Goal: Task Accomplishment & Management: Manage account settings

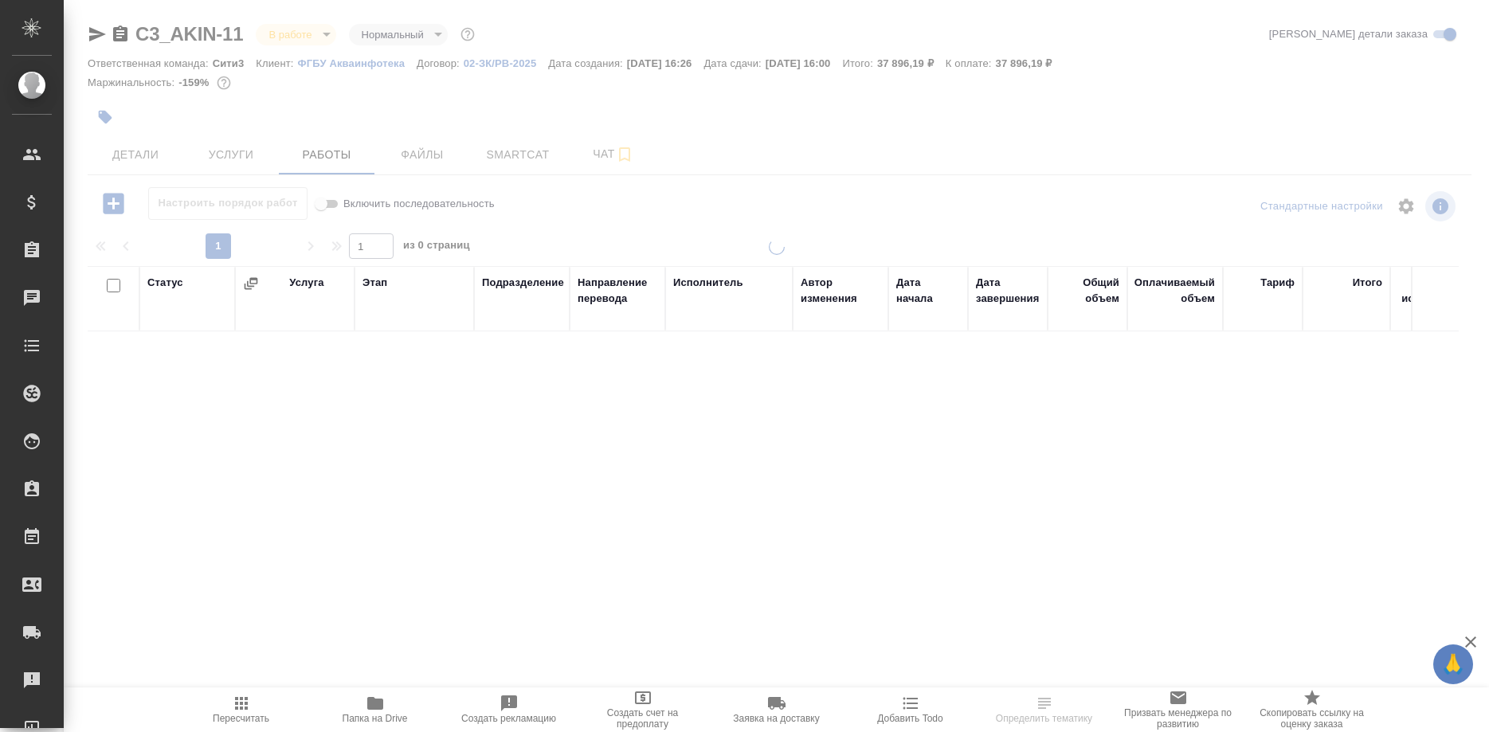
click at [489, 152] on span "Smartcat" at bounding box center [517, 155] width 76 height 20
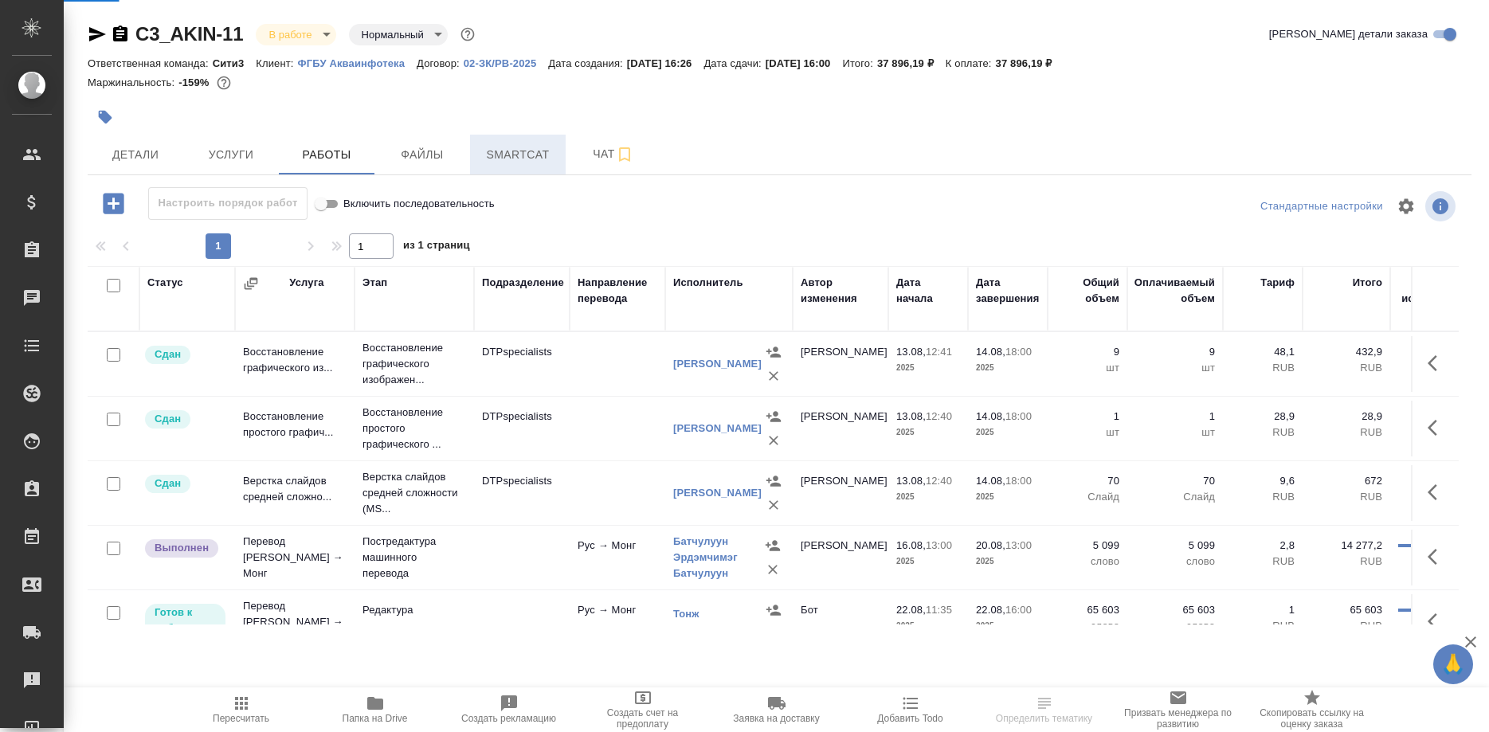
click at [503, 155] on span "Smartcat" at bounding box center [517, 155] width 76 height 20
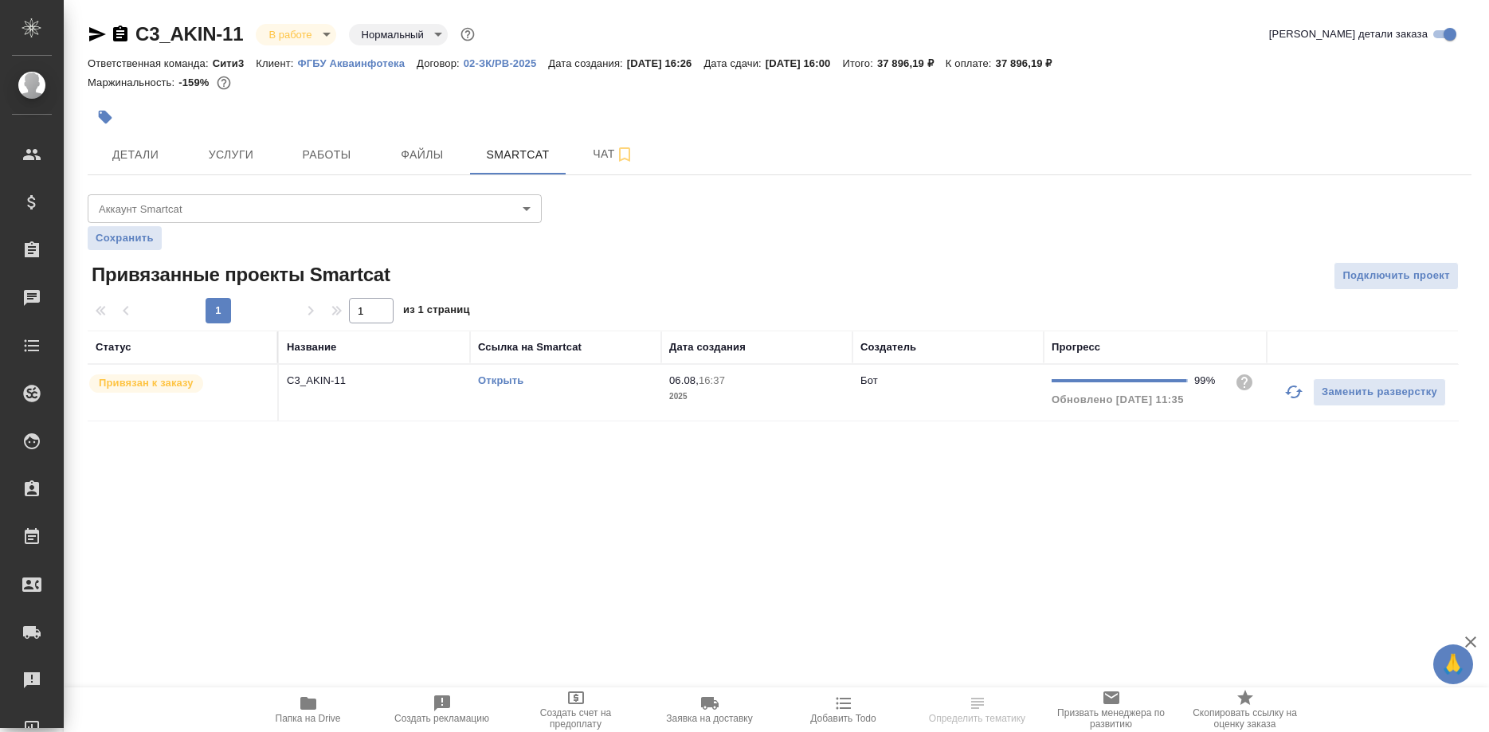
click at [502, 375] on div "Открыть" at bounding box center [565, 381] width 175 height 16
click at [504, 383] on link "Открыть" at bounding box center [500, 380] width 45 height 12
click at [504, 375] on div "Открыть" at bounding box center [565, 381] width 175 height 16
click at [506, 389] on td "Открыть" at bounding box center [565, 393] width 191 height 56
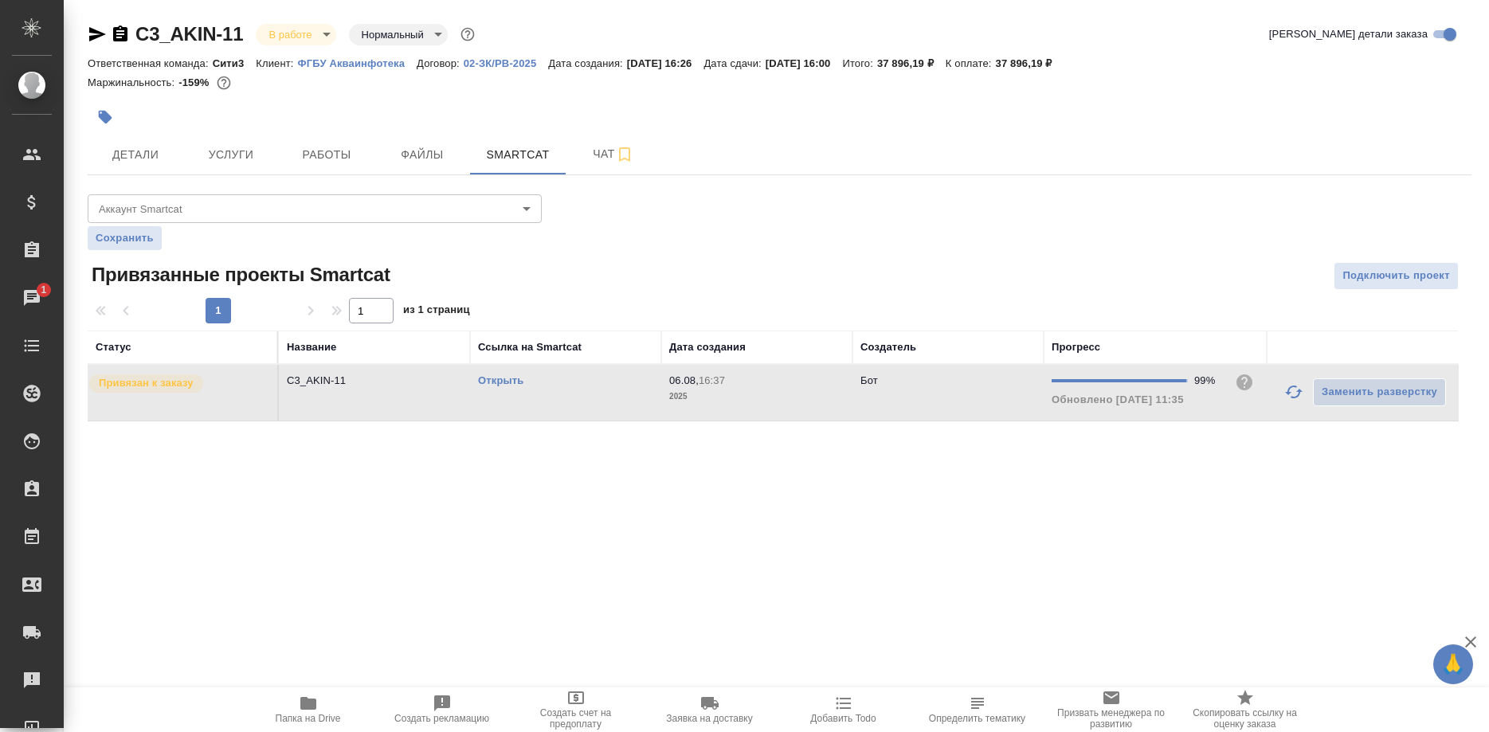
click at [500, 381] on link "Открыть" at bounding box center [500, 380] width 45 height 12
click at [501, 385] on link "Открыть" at bounding box center [500, 380] width 45 height 12
click at [510, 381] on link "Открыть" at bounding box center [500, 380] width 45 height 12
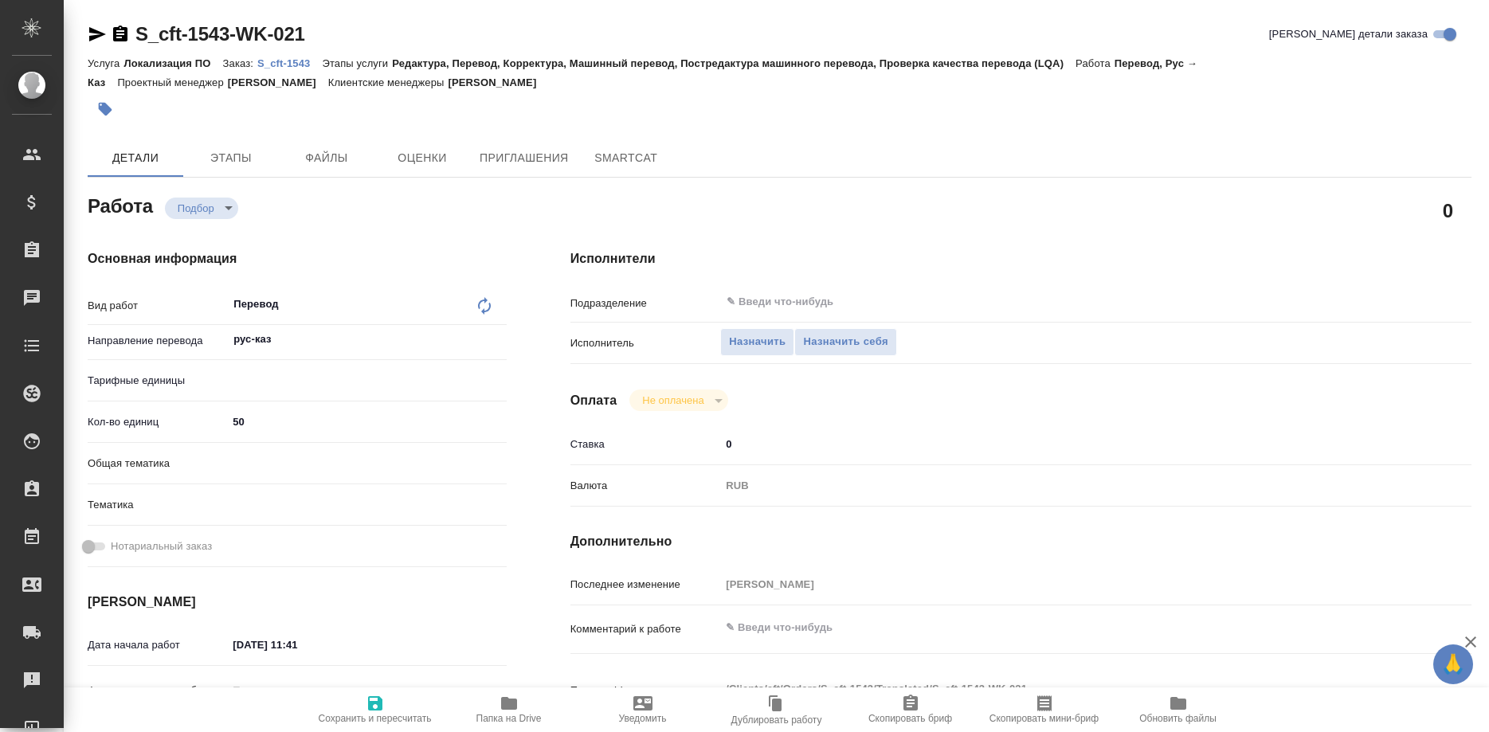
type textarea "x"
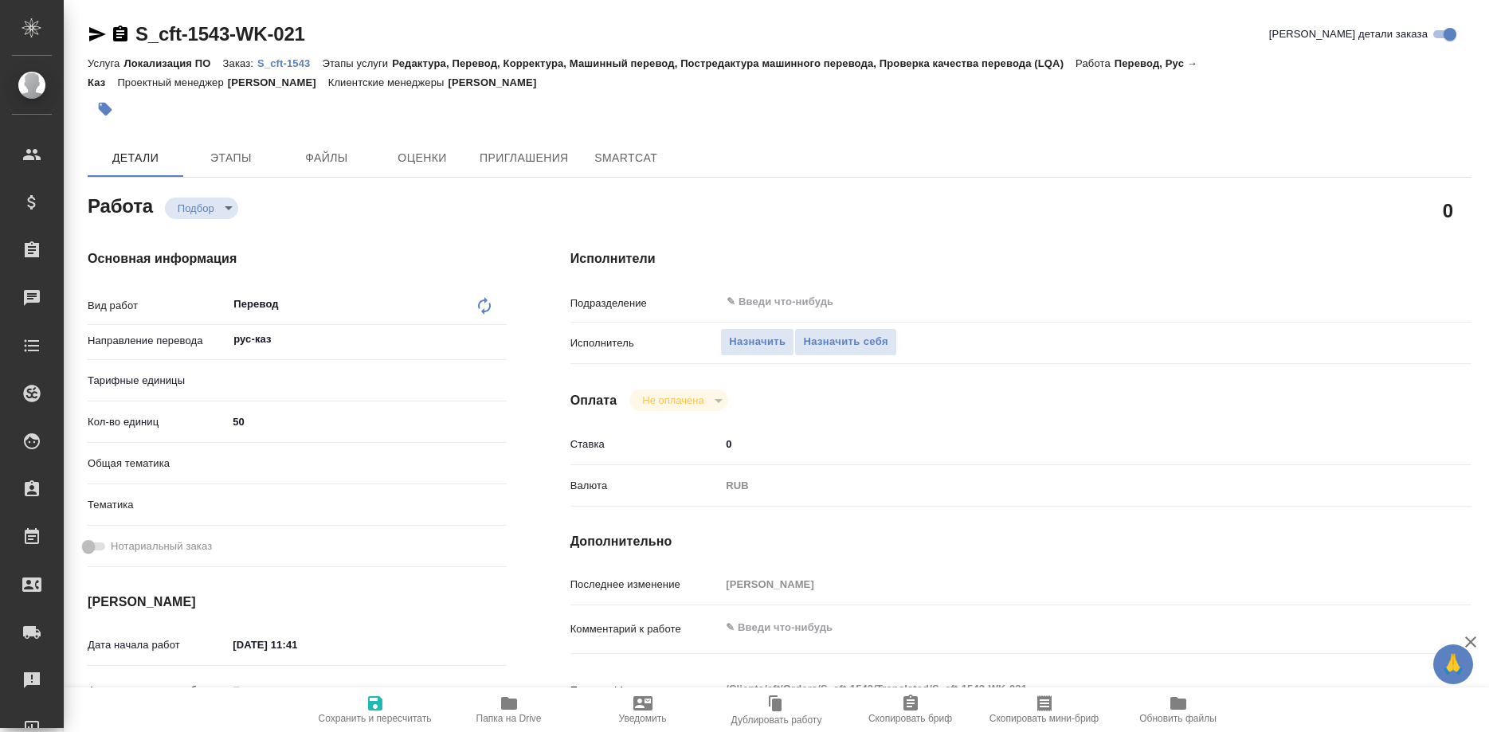
type textarea "x"
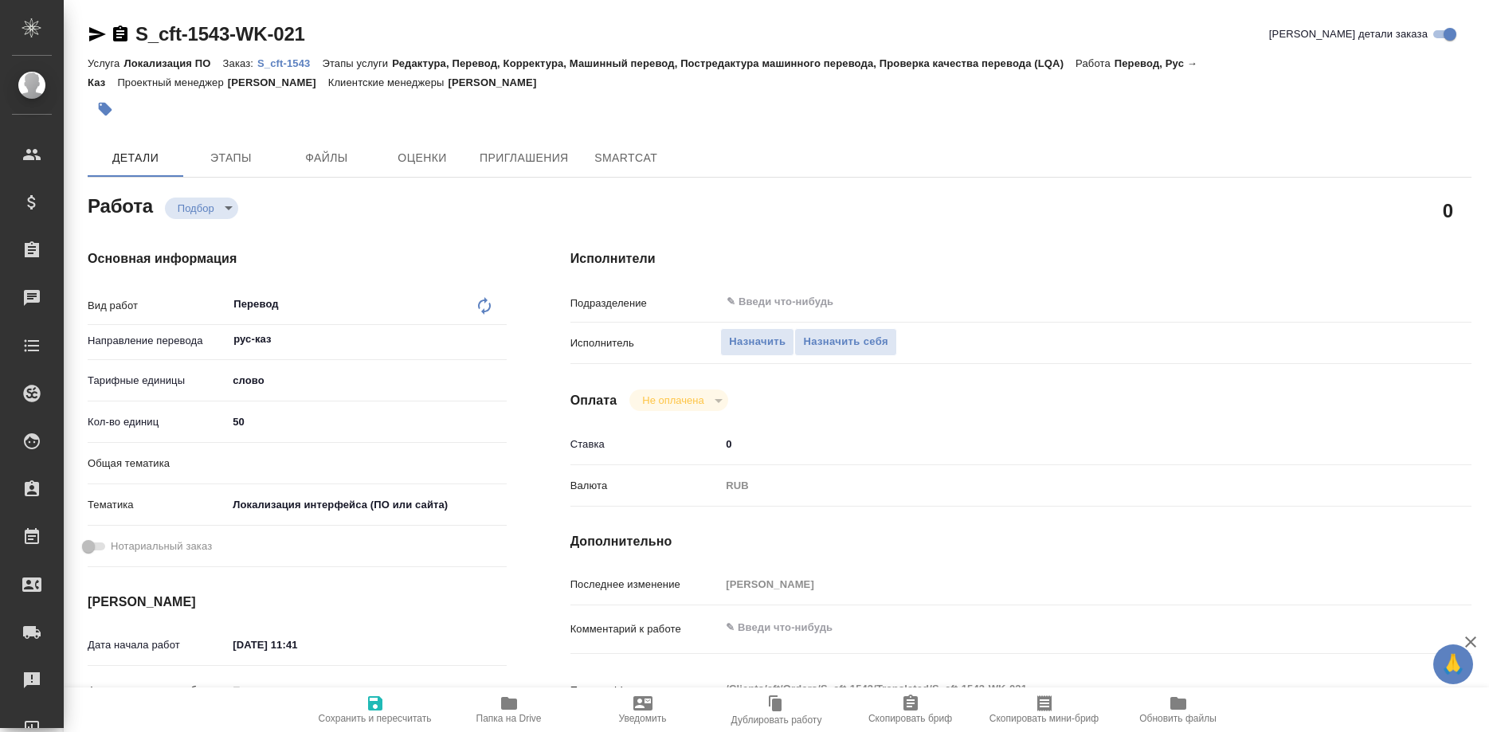
type textarea "x"
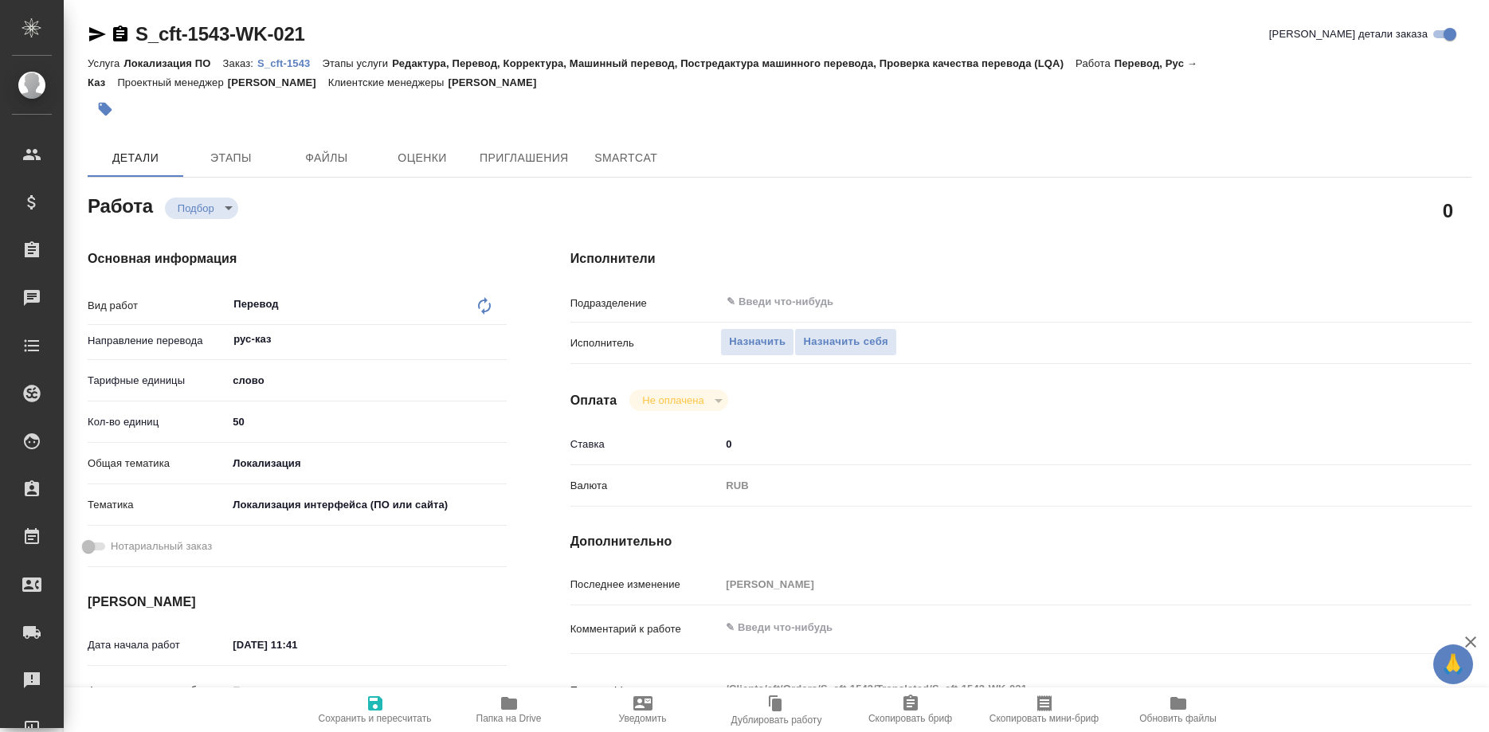
type textarea "x"
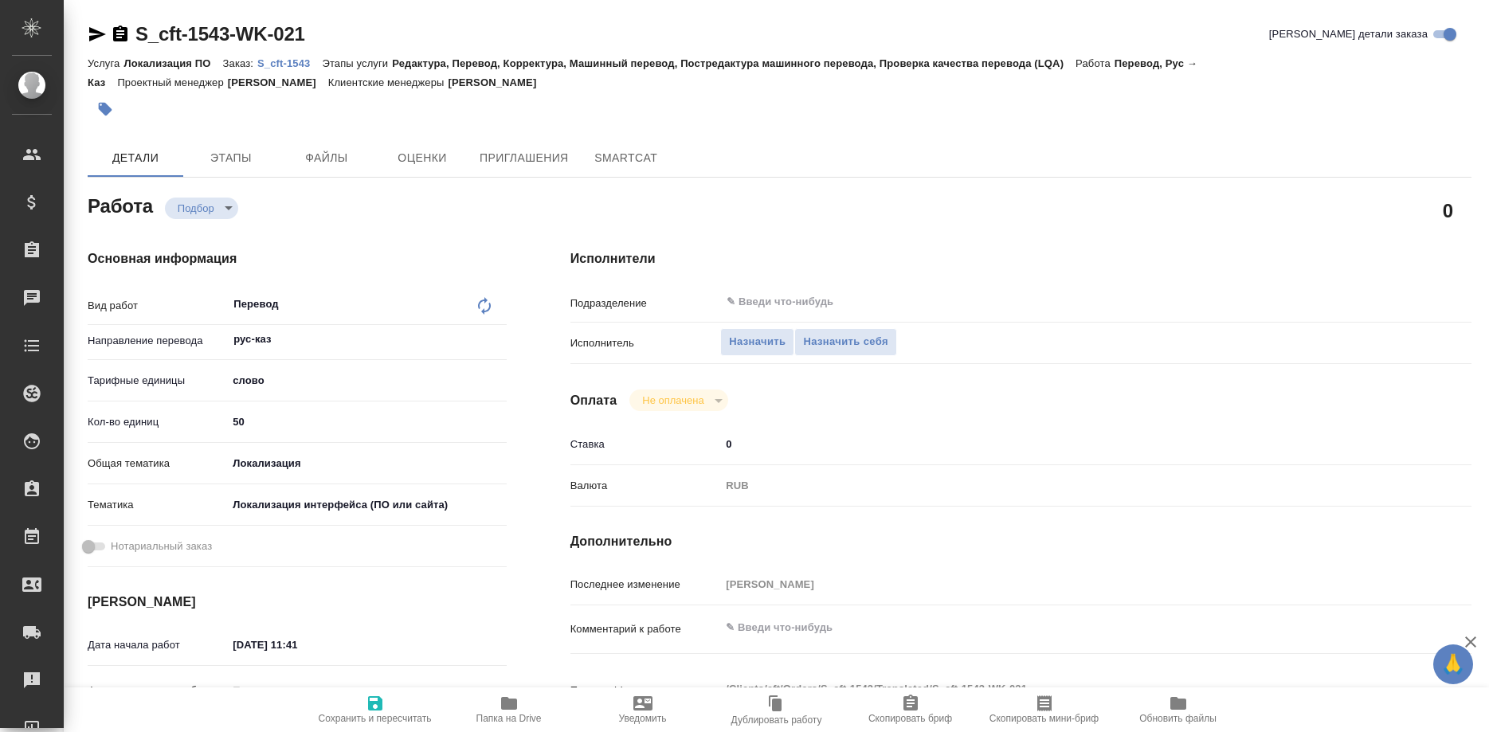
type textarea "x"
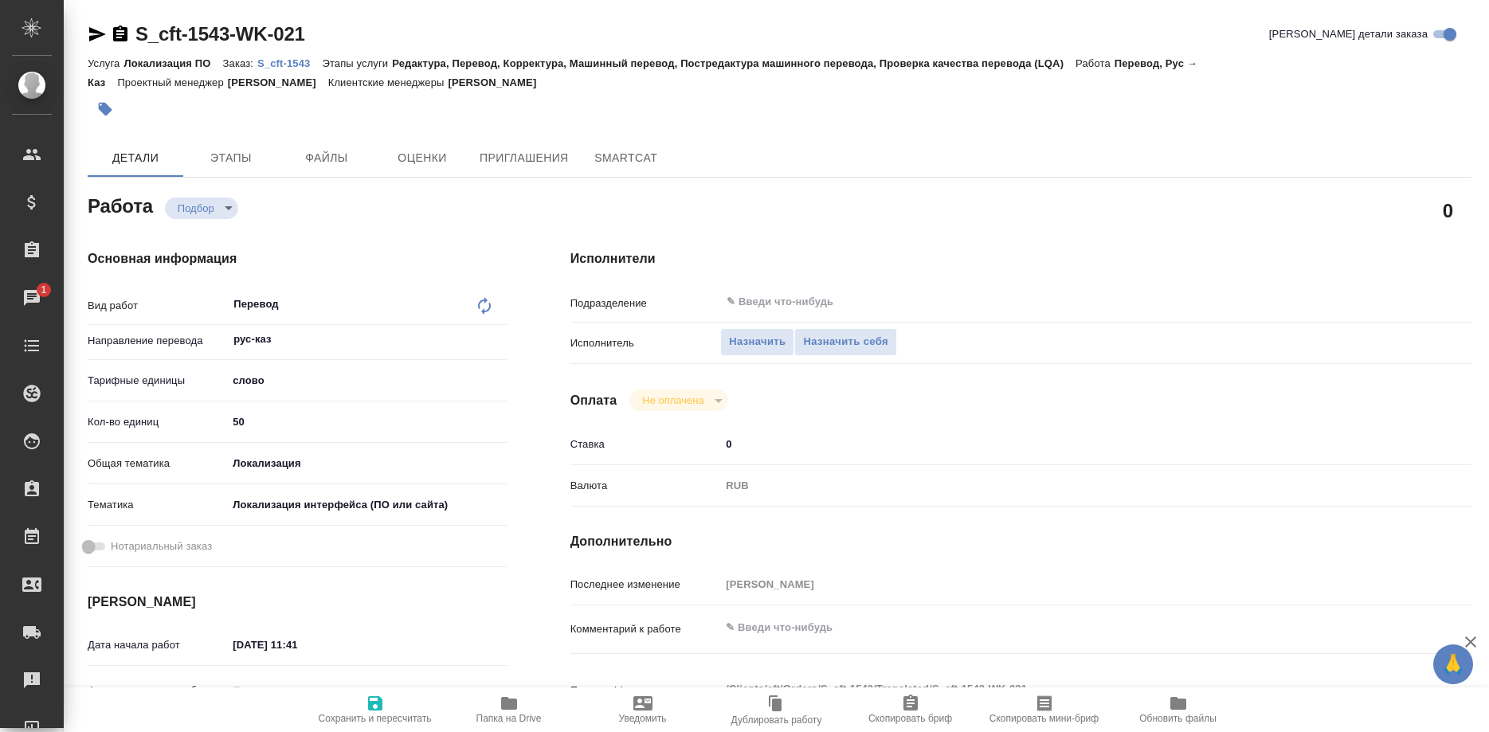
click at [291, 62] on p "S_cft-1543" at bounding box center [289, 63] width 65 height 12
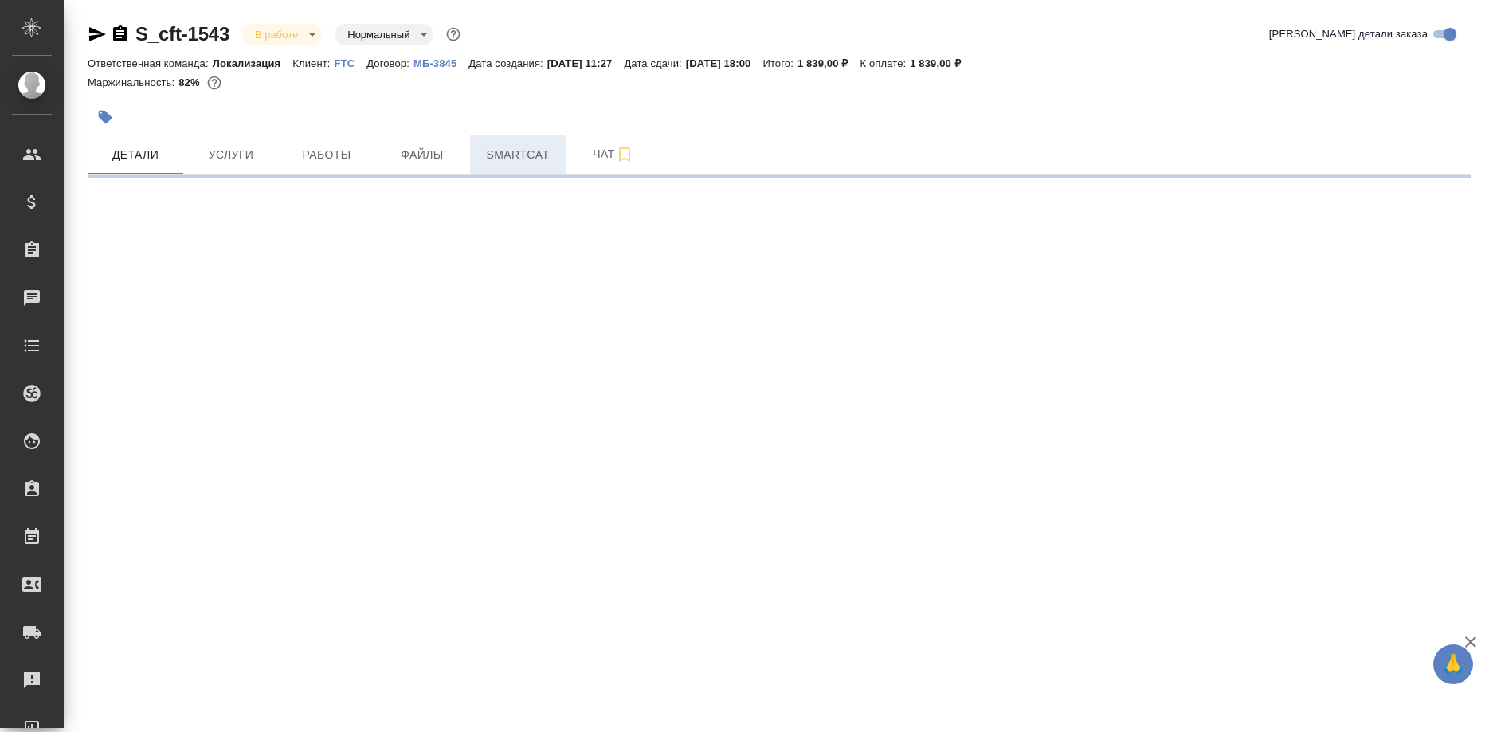
select select "RU"
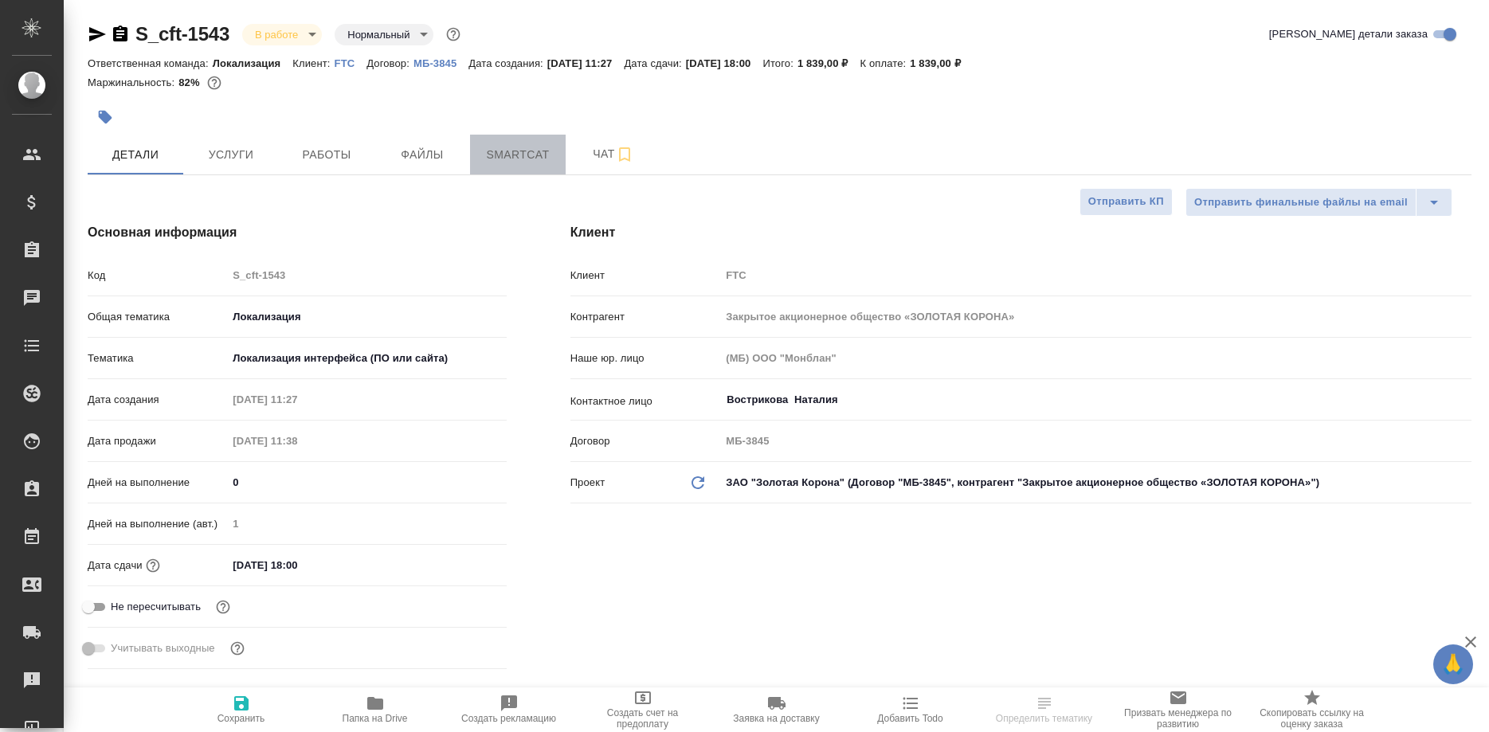
click at [518, 167] on button "Smartcat" at bounding box center [518, 155] width 96 height 40
type textarea "x"
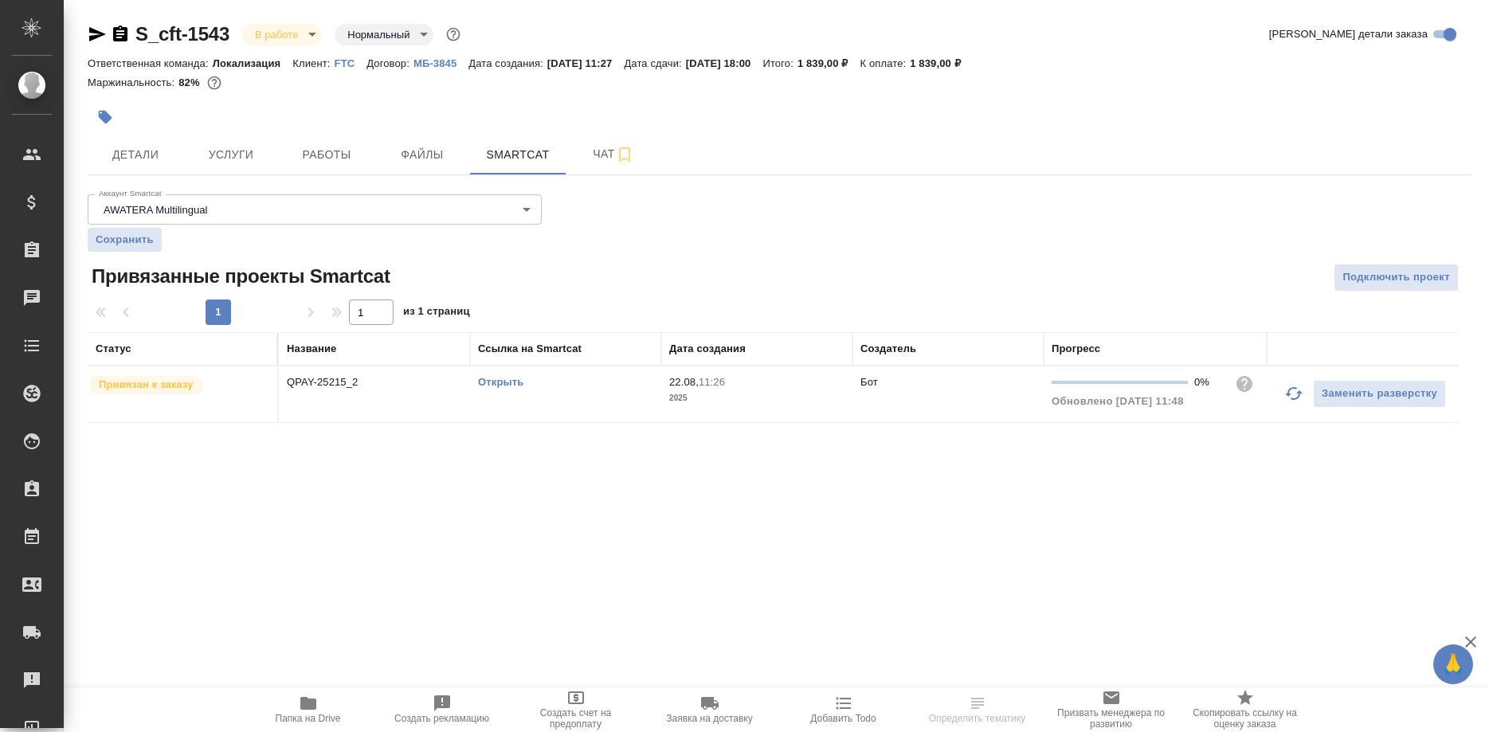
click at [507, 382] on link "Открыть" at bounding box center [500, 382] width 45 height 12
click at [303, 151] on span "Работы" at bounding box center [326, 155] width 76 height 20
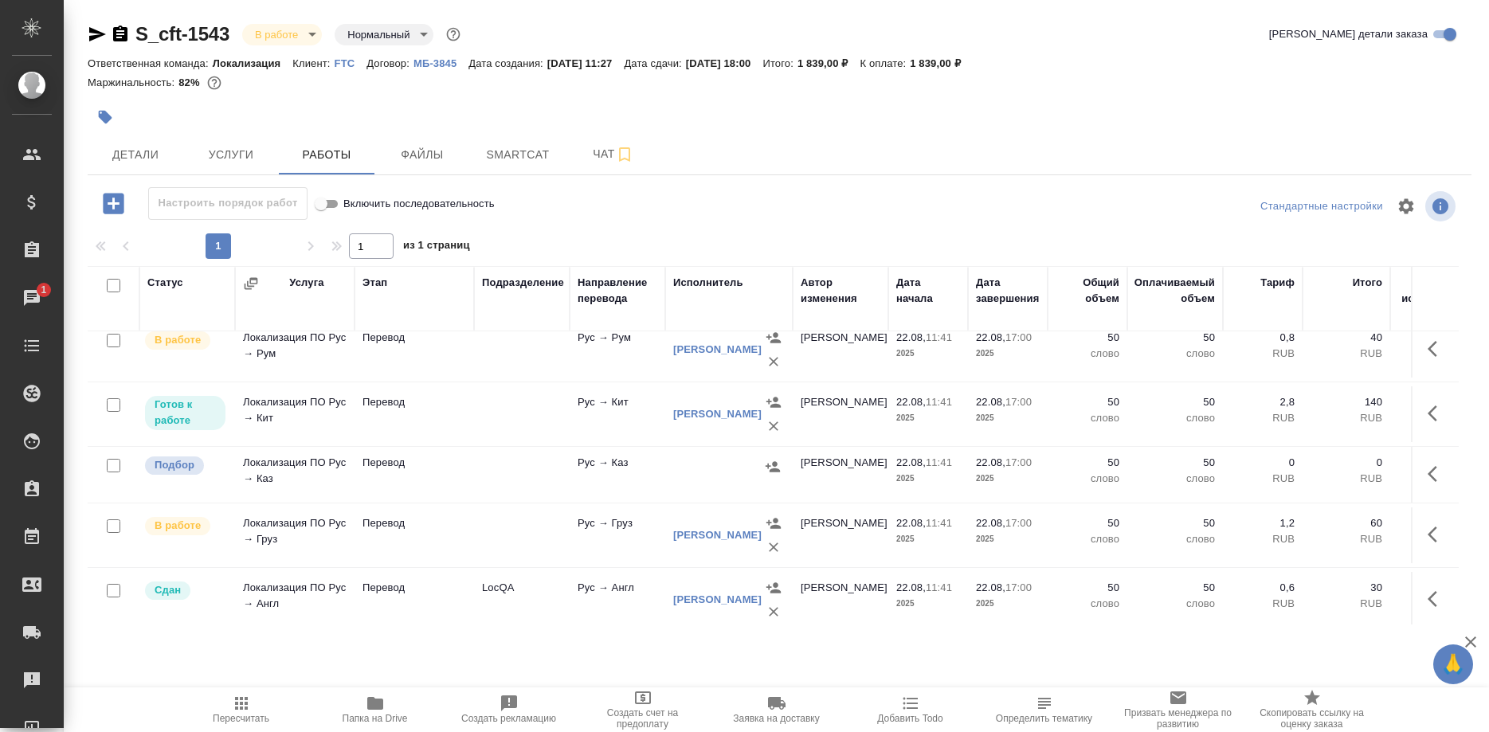
scroll to position [22, 0]
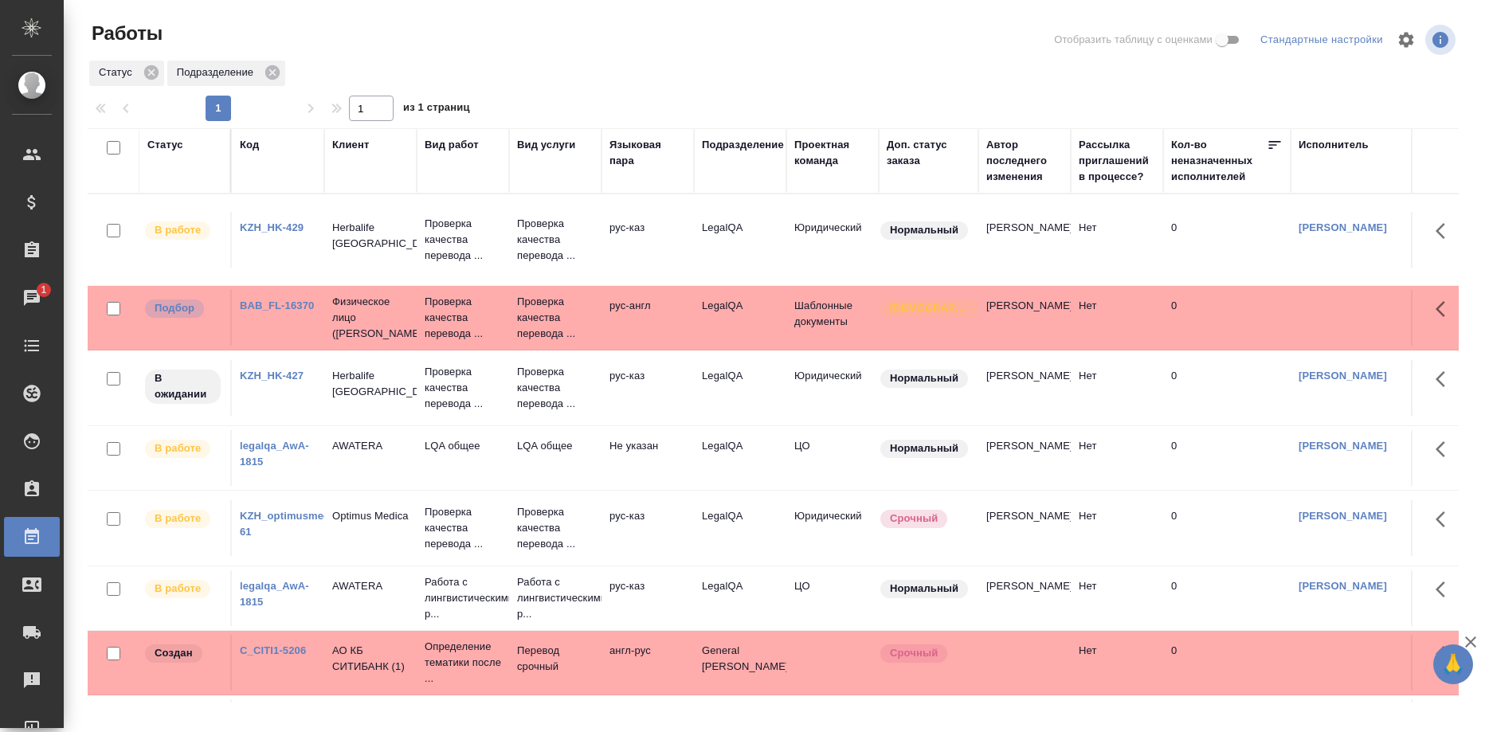
click at [273, 229] on link "KZH_HK-429" at bounding box center [272, 227] width 64 height 12
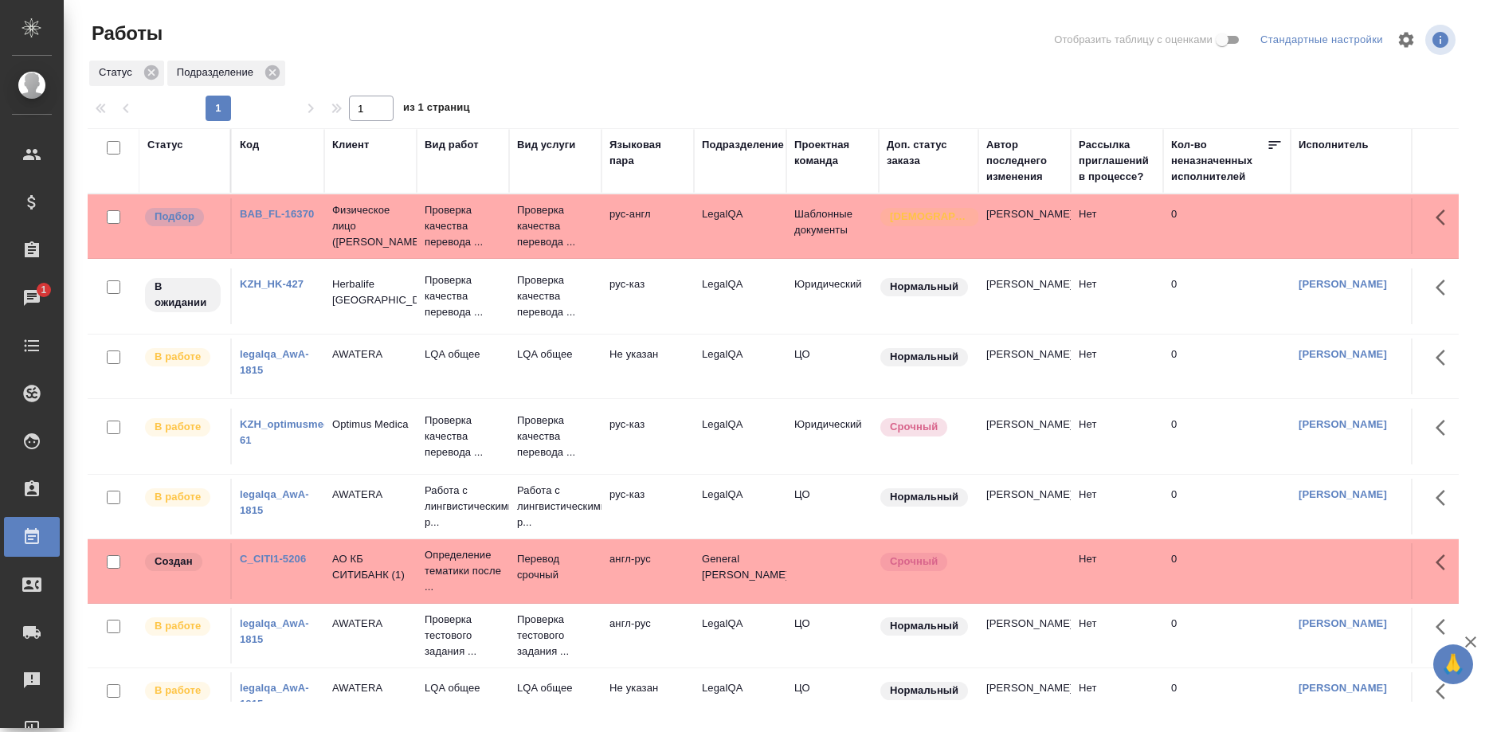
scroll to position [192, 0]
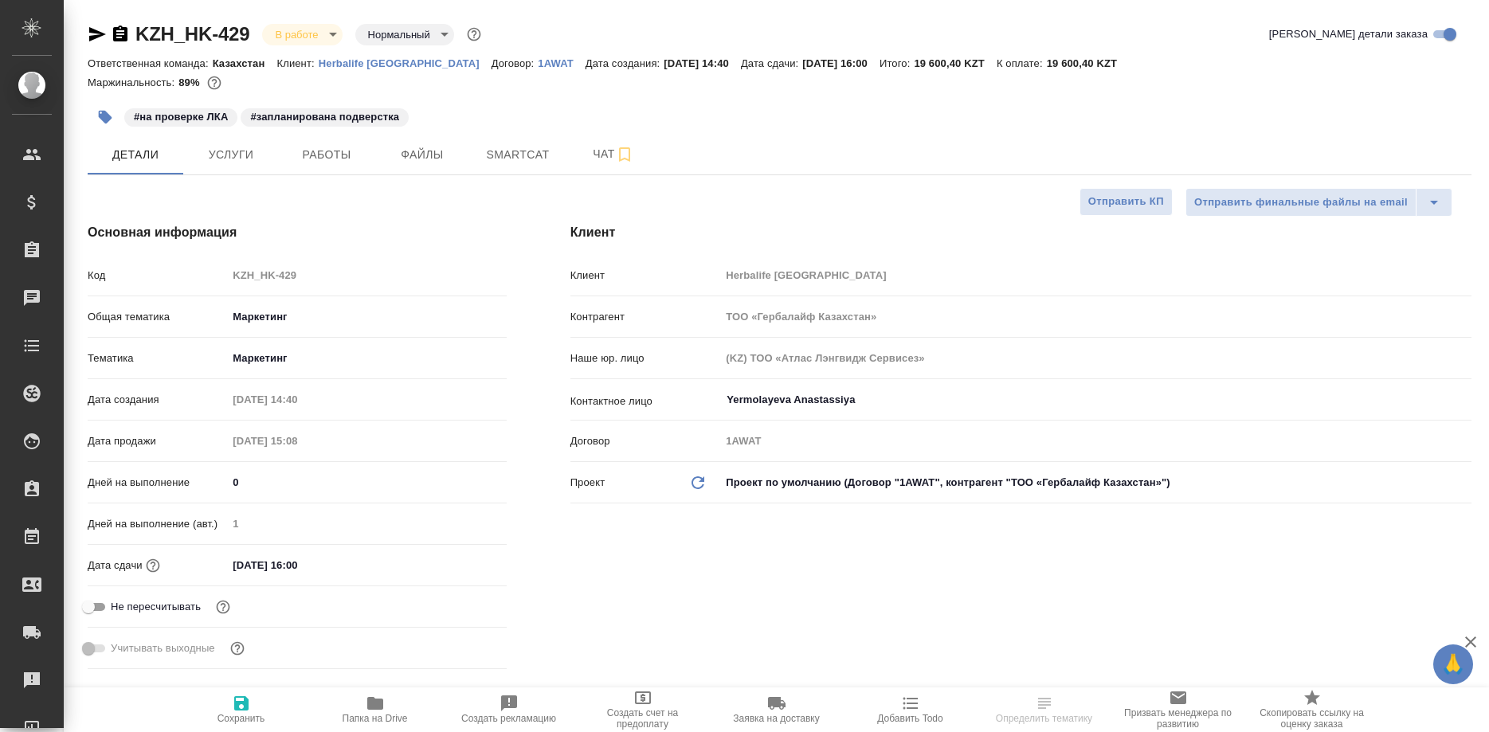
select select "RU"
click at [510, 155] on span "Smartcat" at bounding box center [517, 155] width 76 height 20
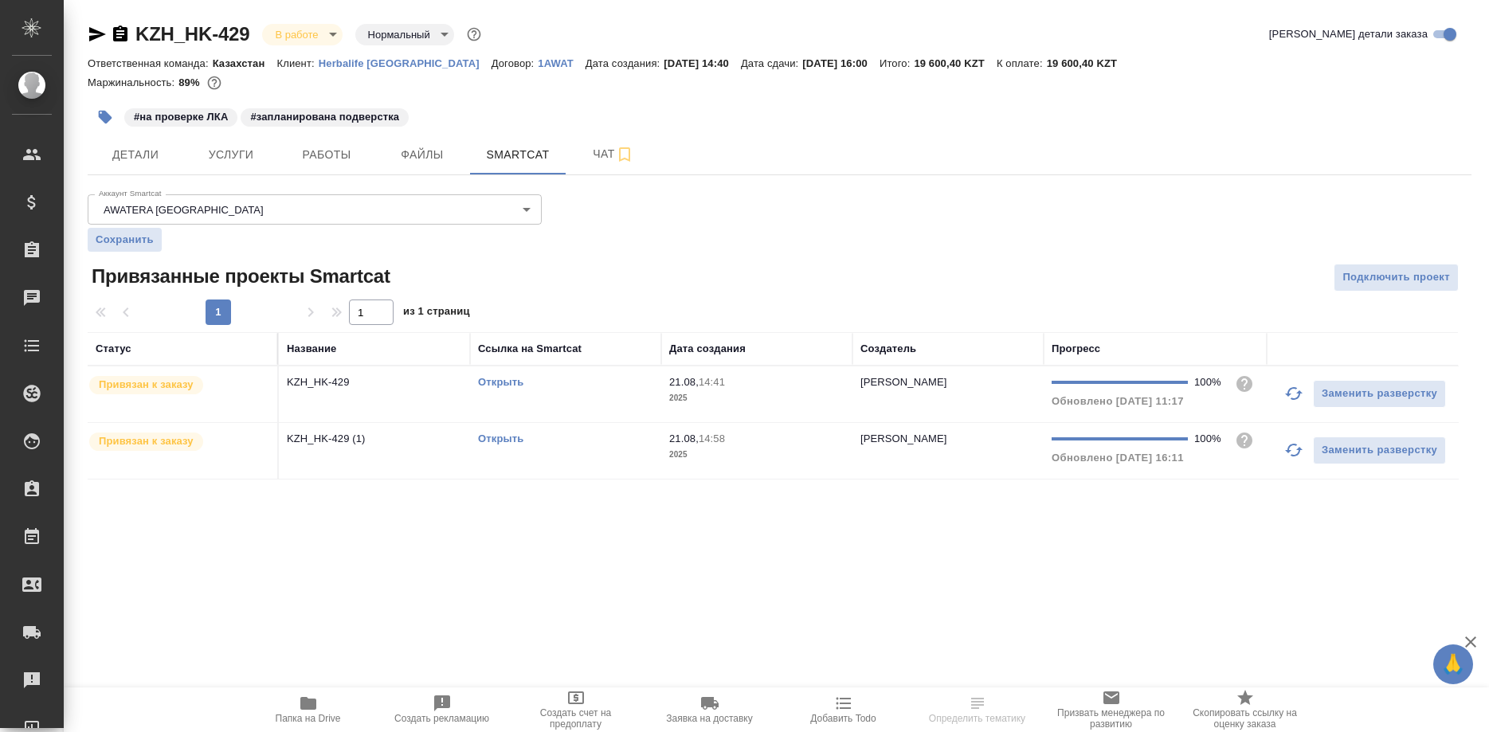
click at [504, 382] on link "Открыть" at bounding box center [500, 382] width 45 height 12
click at [300, 162] on span "Работы" at bounding box center [326, 155] width 76 height 20
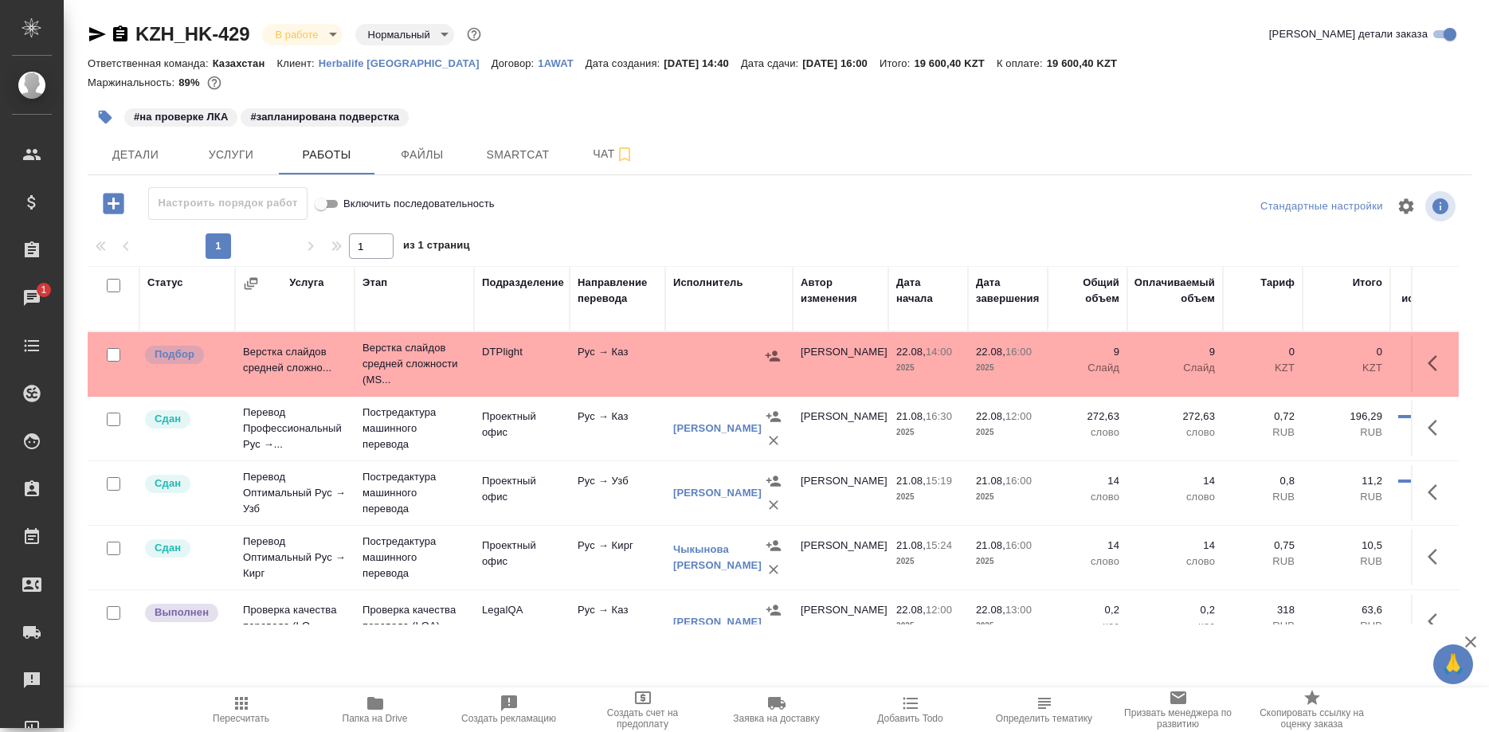
click at [237, 712] on icon "button" at bounding box center [241, 703] width 19 height 19
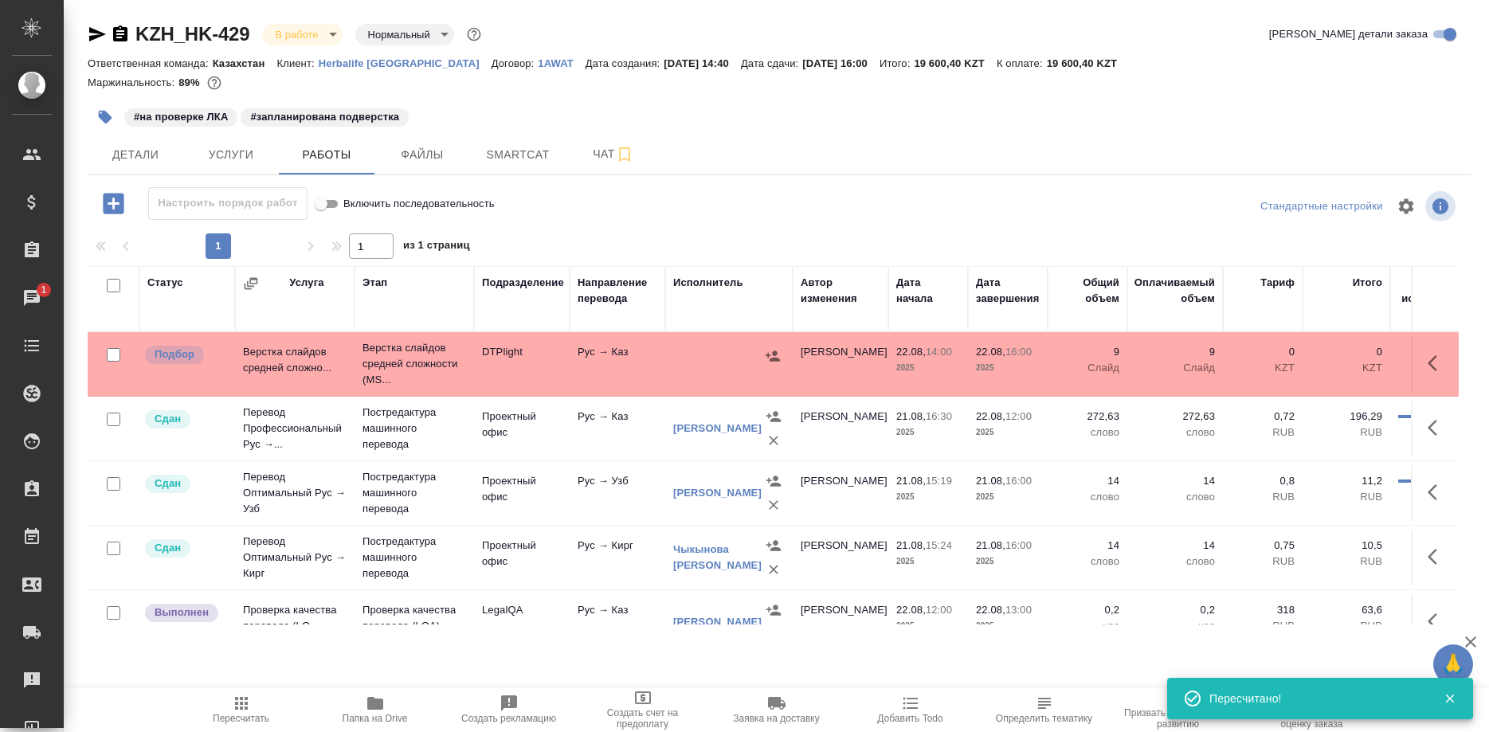
scroll to position [30, 0]
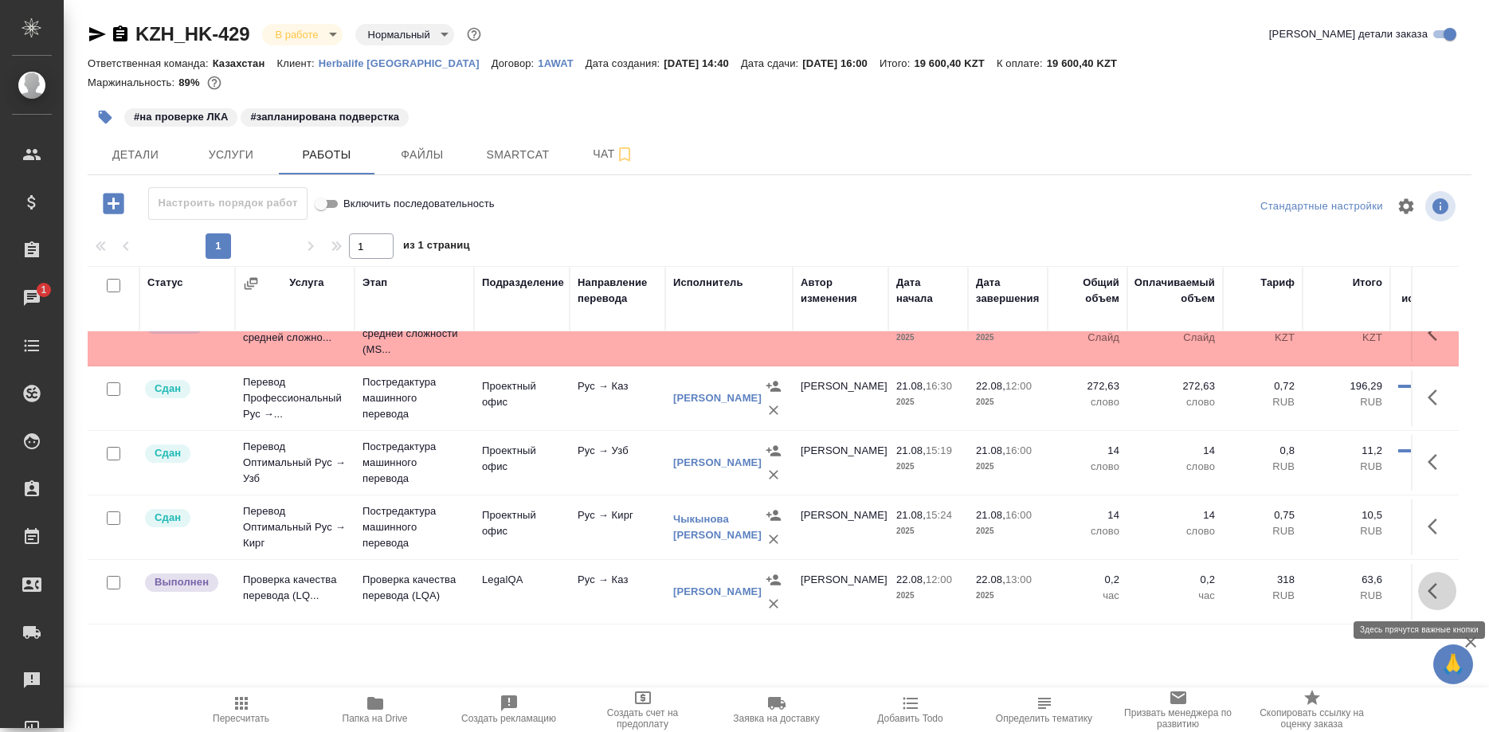
click at [1427, 589] on icon "button" at bounding box center [1436, 590] width 19 height 19
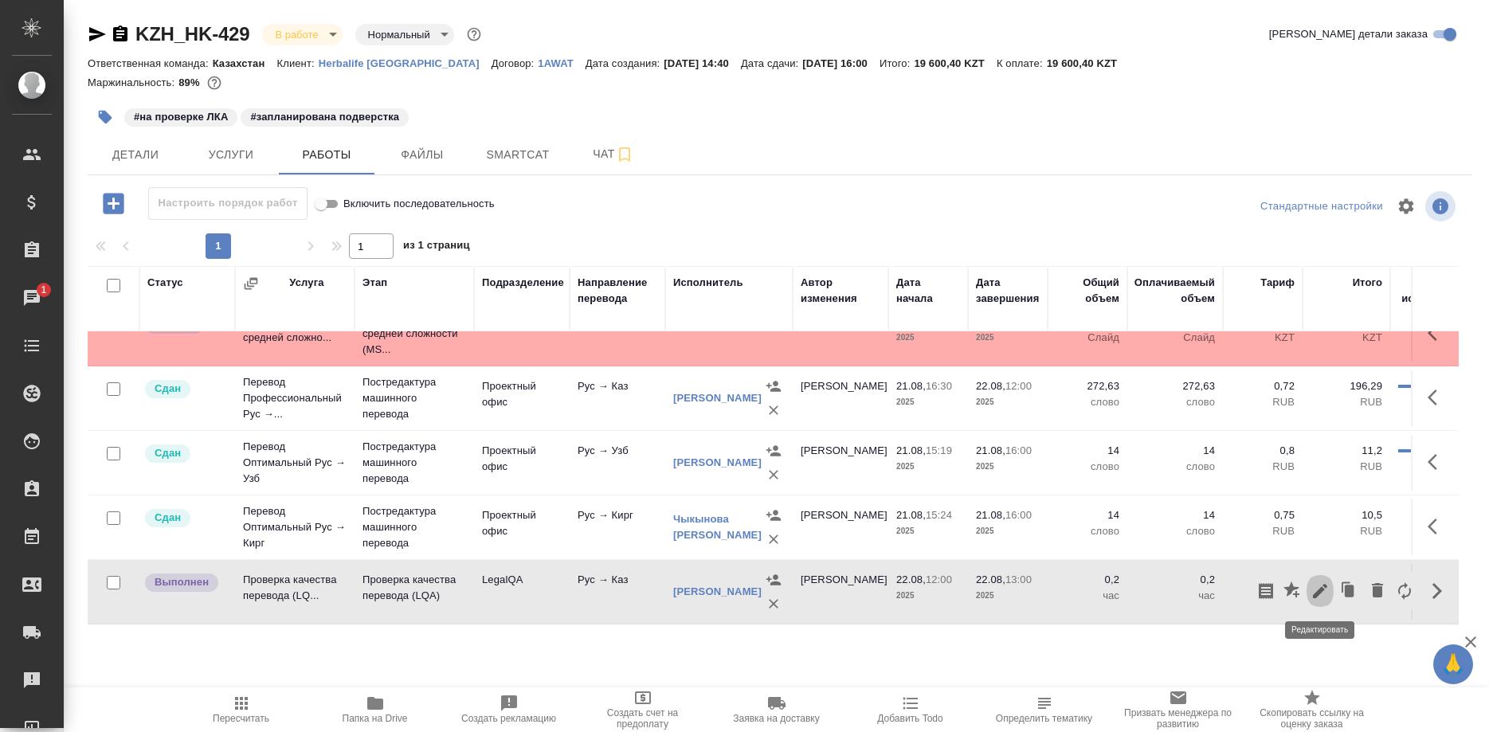
click at [1315, 589] on icon "button" at bounding box center [1319, 590] width 19 height 19
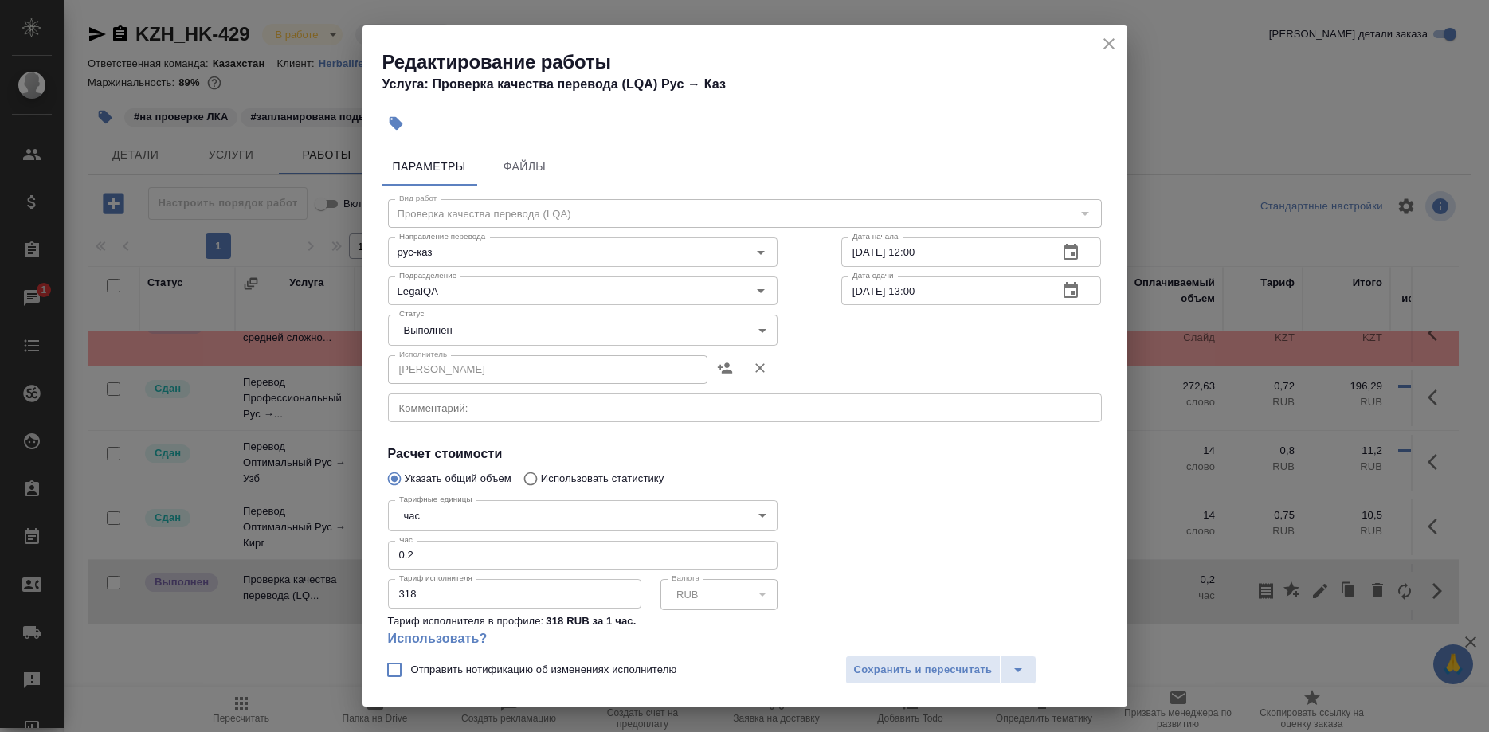
click at [520, 541] on input "0.2" at bounding box center [582, 555] width 389 height 29
type input "0.5"
click at [876, 655] on div "Отправить нотификацию об изменениях исполнителю Сохранить и пересчитать" at bounding box center [744, 675] width 765 height 61
click at [882, 666] on span "Сохранить и пересчитать" at bounding box center [923, 670] width 139 height 18
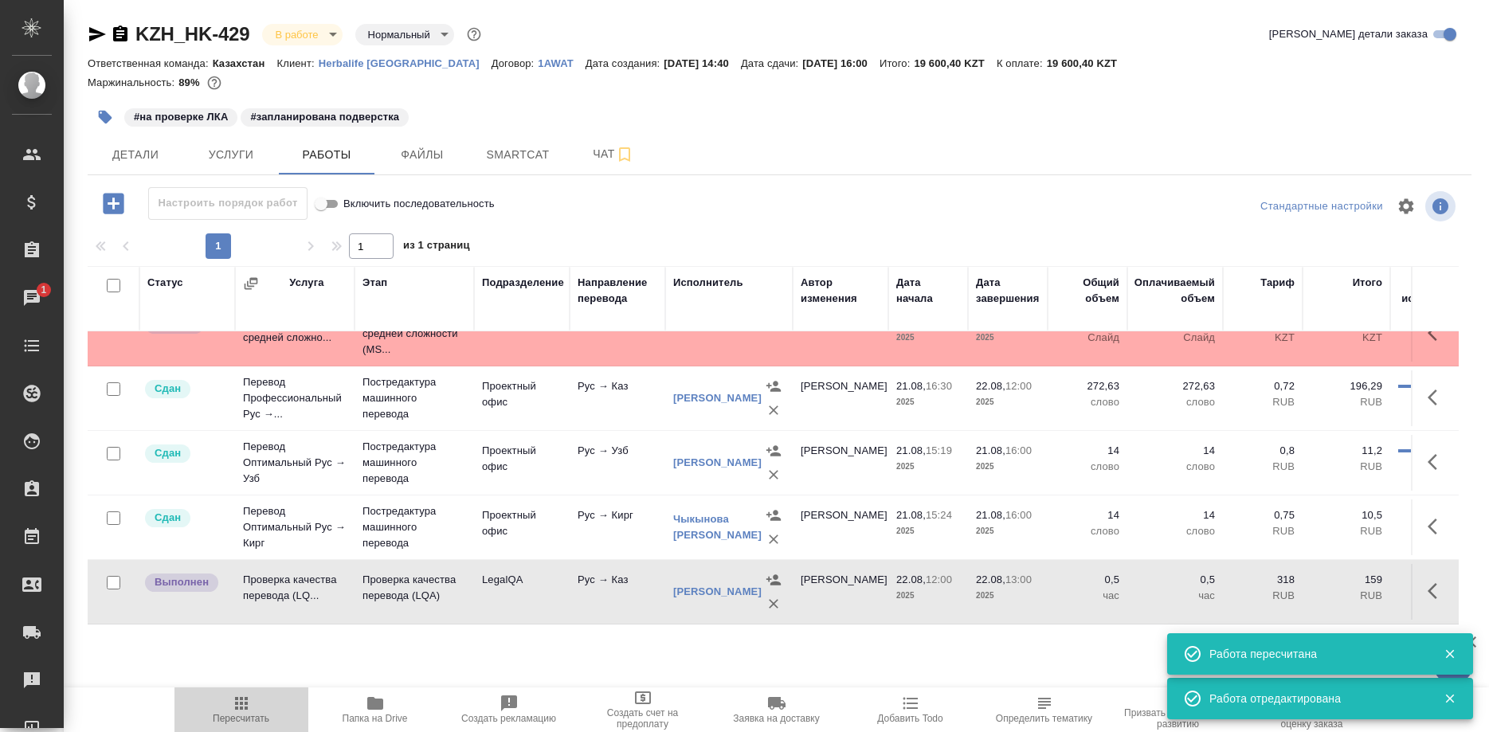
click at [241, 706] on icon "button" at bounding box center [241, 703] width 13 height 13
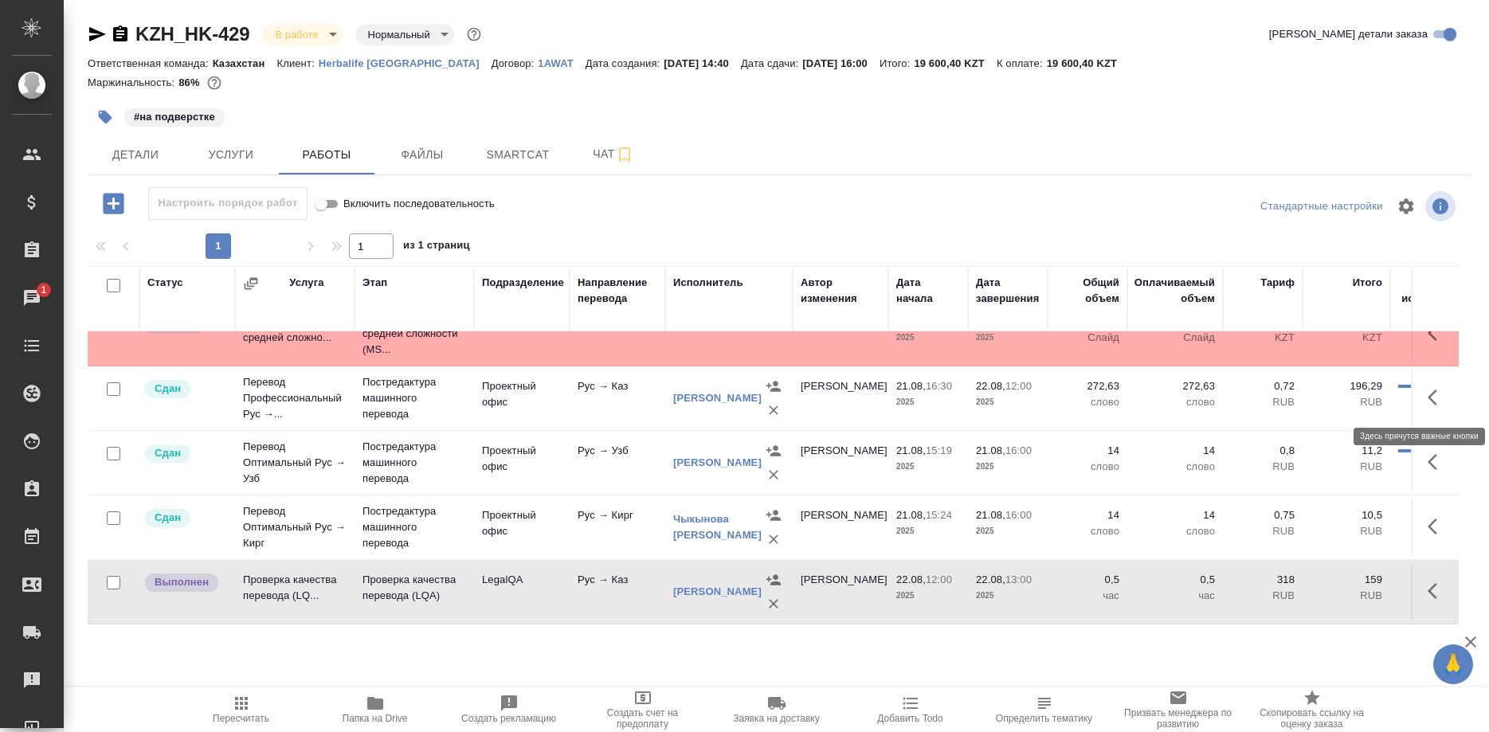
click at [1424, 392] on button "button" at bounding box center [1437, 397] width 38 height 38
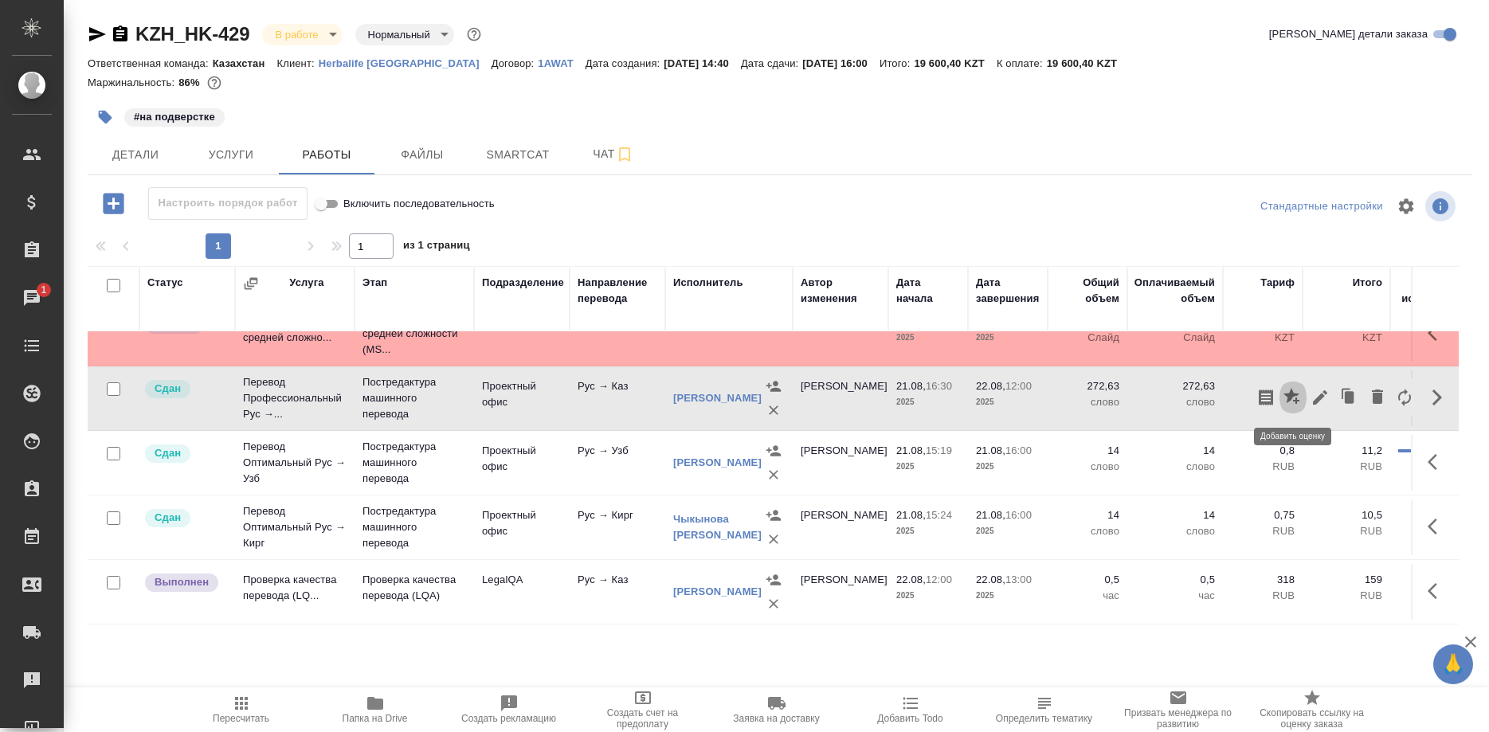
click at [1286, 402] on icon "button" at bounding box center [1292, 397] width 19 height 19
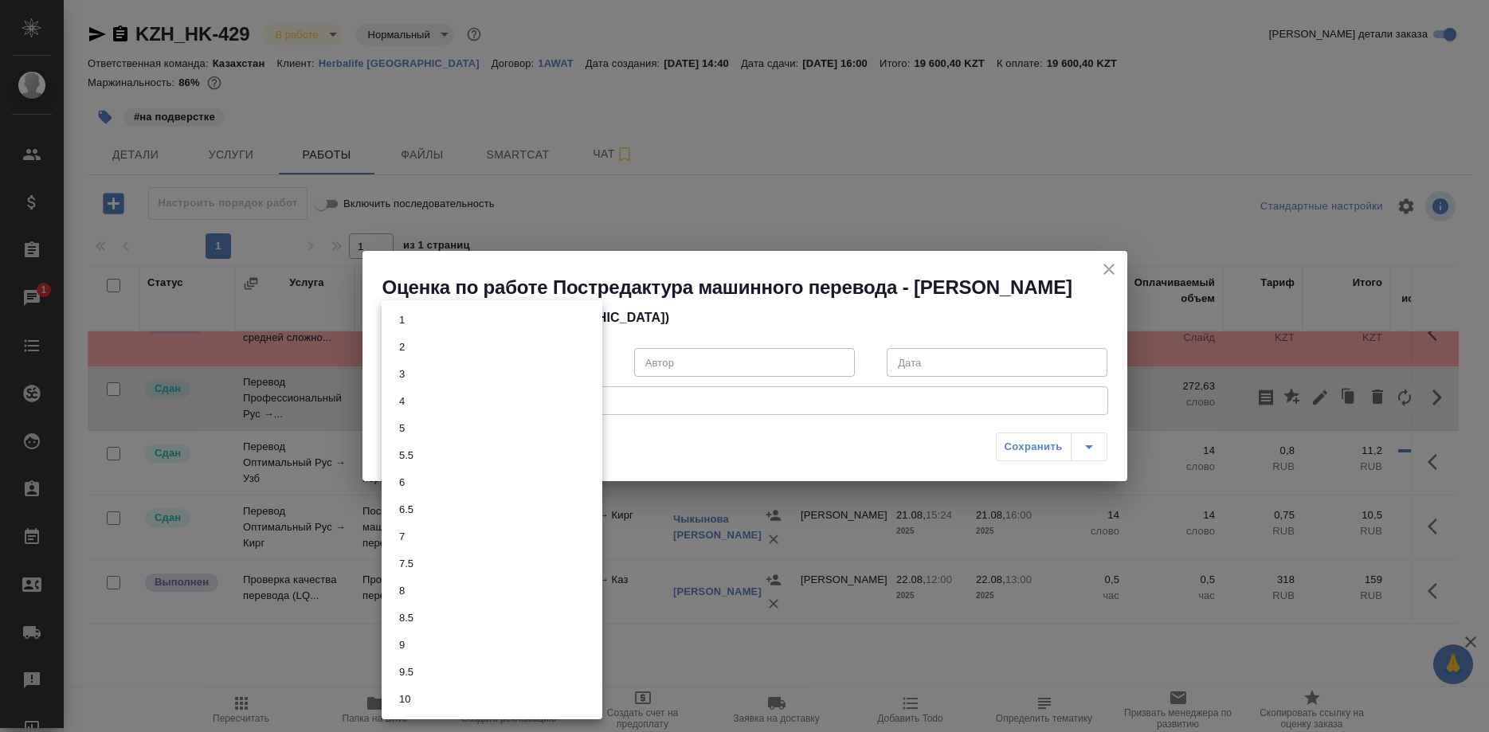
click at [566, 375] on body "🙏 .cls-1 fill:#fff; AWATERA Shirina Sabina Клиенты Спецификации Заказы 1 Чаты T…" at bounding box center [744, 366] width 1489 height 732
click at [406, 532] on button "7" at bounding box center [401, 537] width 15 height 18
type input "7"
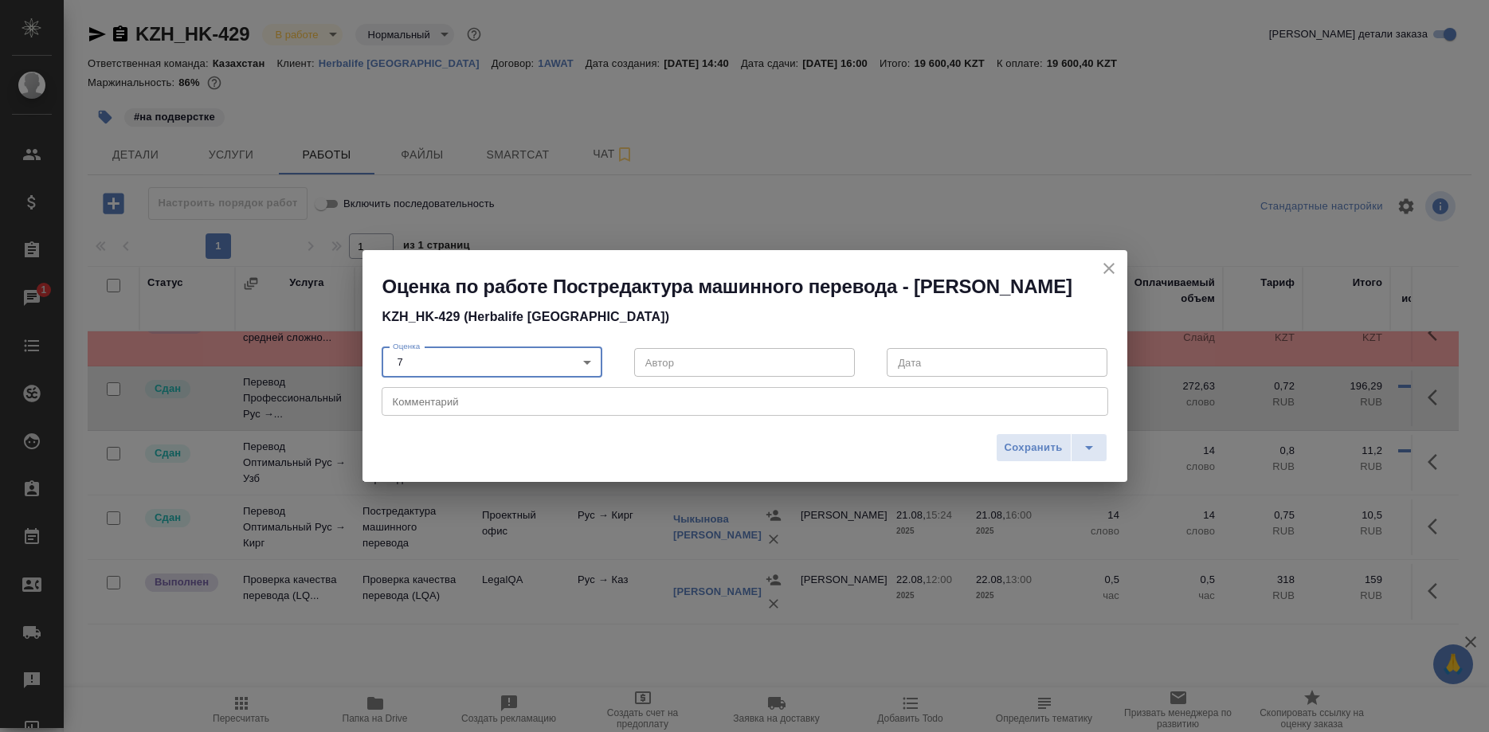
click at [950, 408] on textarea at bounding box center [745, 402] width 704 height 12
type textarea "Н"
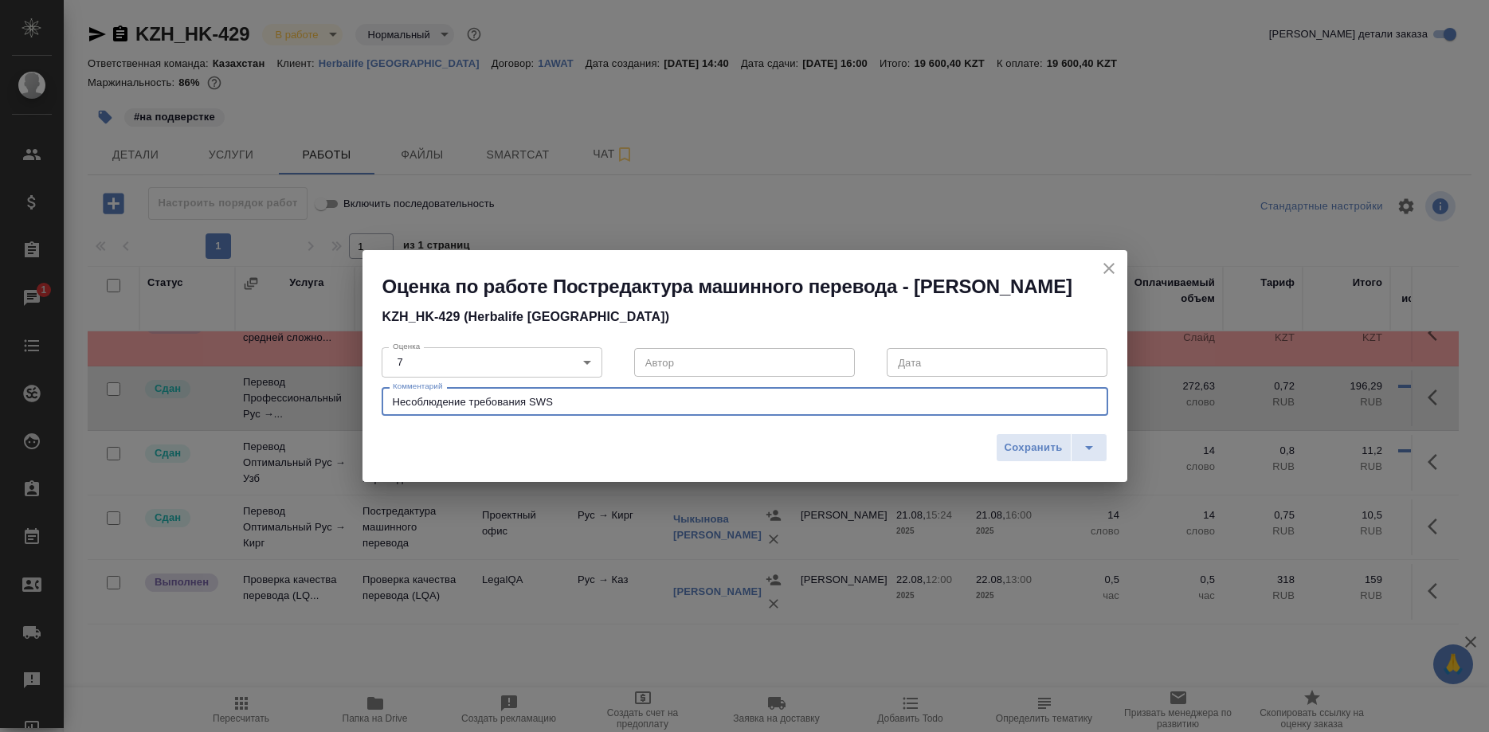
drag, startPoint x: 503, startPoint y: 410, endPoint x: 507, endPoint y: 424, distance: 14.1
click at [506, 408] on textarea "Несоблюдение требования SWS" at bounding box center [745, 402] width 704 height 12
type textarea "Несоблюдение требований SWS"
click at [1041, 457] on span "Сохранить" at bounding box center [1033, 448] width 58 height 18
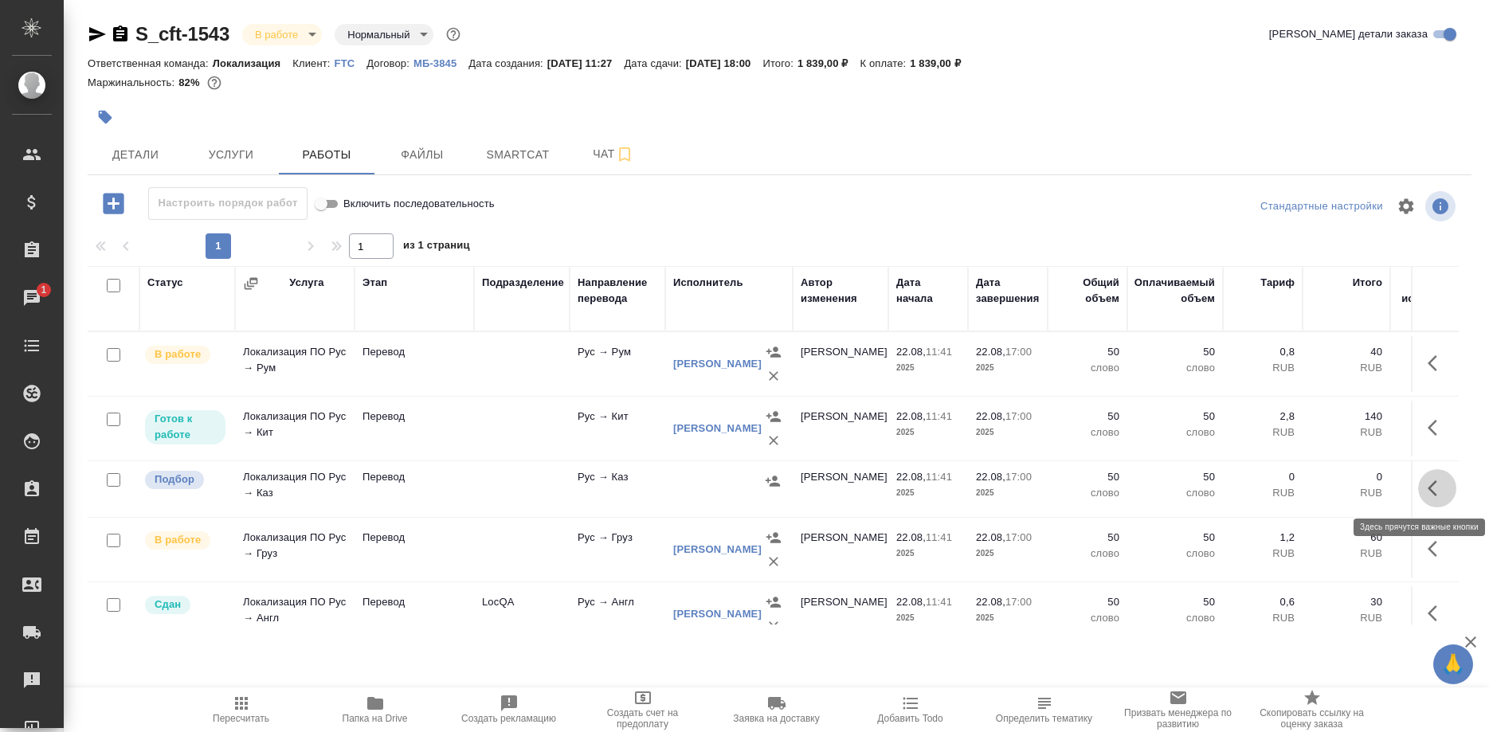
click at [1428, 484] on icon "button" at bounding box center [1436, 488] width 19 height 19
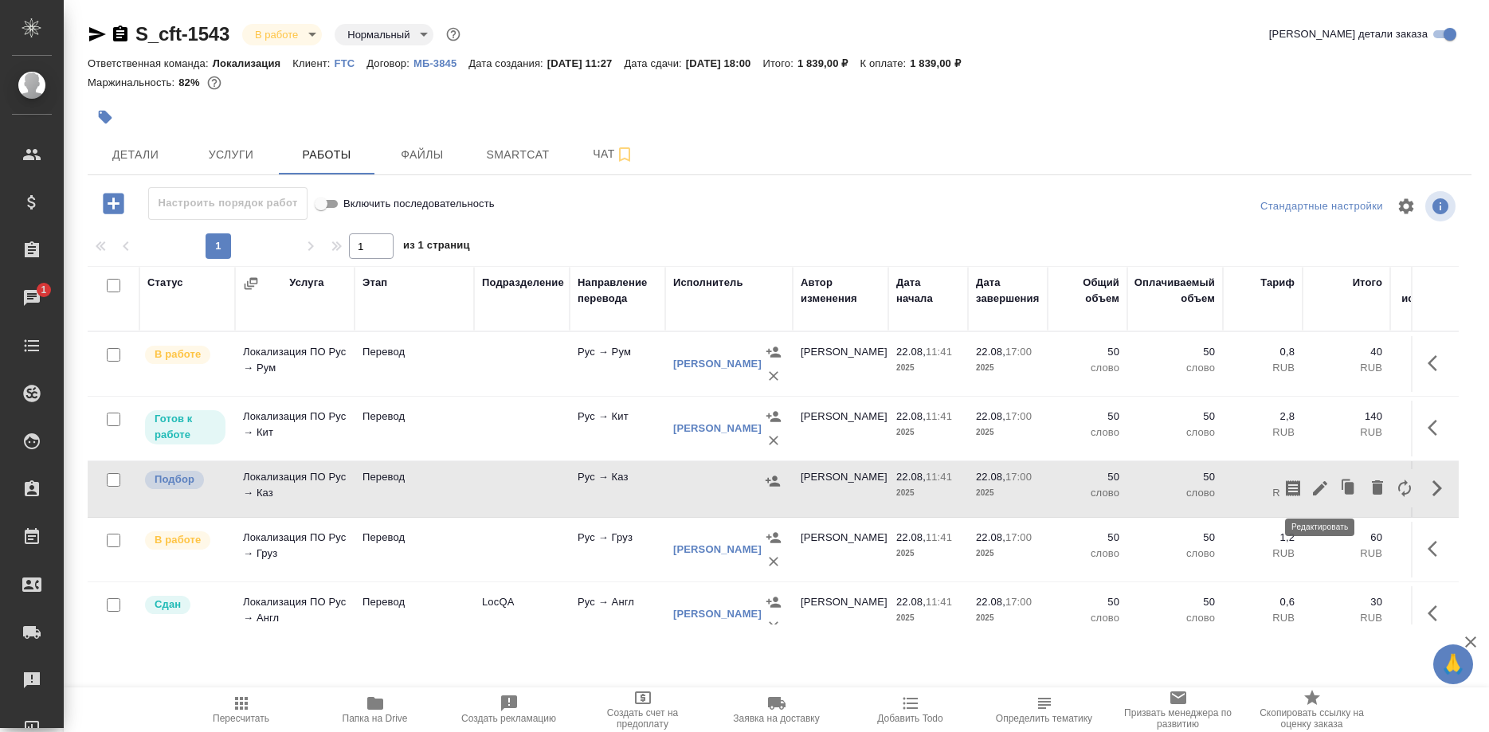
click at [1315, 487] on icon "button" at bounding box center [1319, 488] width 19 height 19
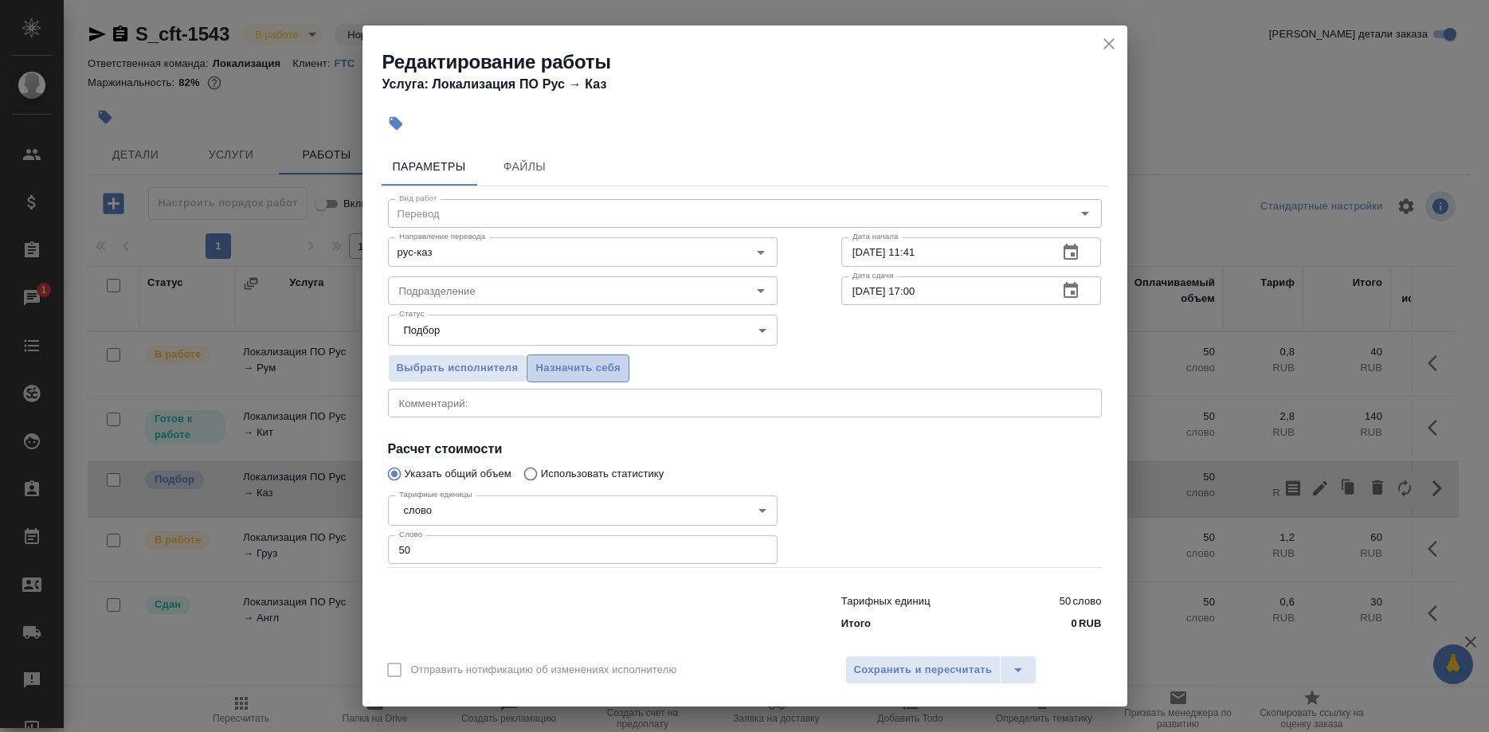
click at [602, 370] on span "Назначить себя" at bounding box center [577, 368] width 84 height 18
click at [861, 661] on span "Сохранить и пересчитать" at bounding box center [923, 670] width 139 height 18
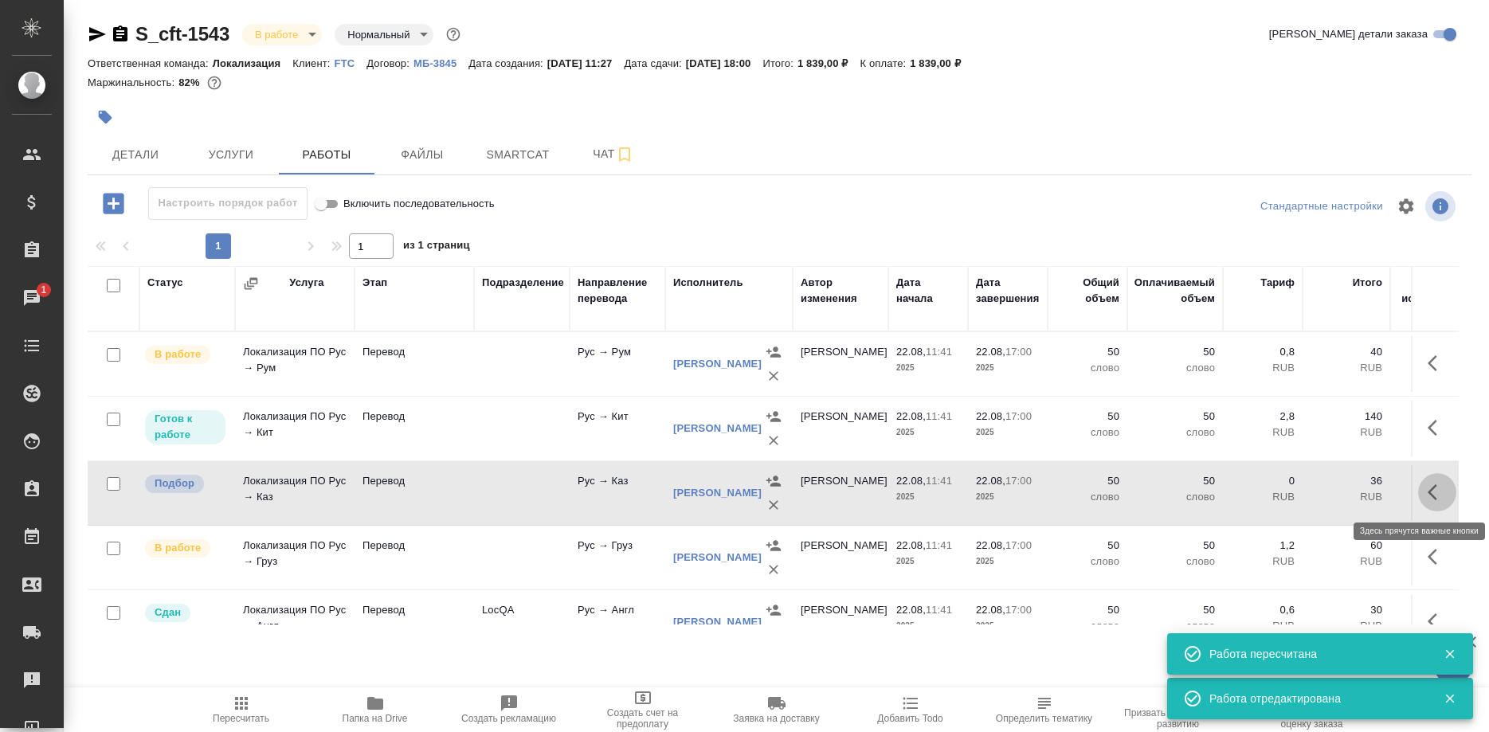
click at [1420, 493] on button "button" at bounding box center [1437, 492] width 38 height 38
click at [1321, 495] on icon "button" at bounding box center [1319, 492] width 19 height 19
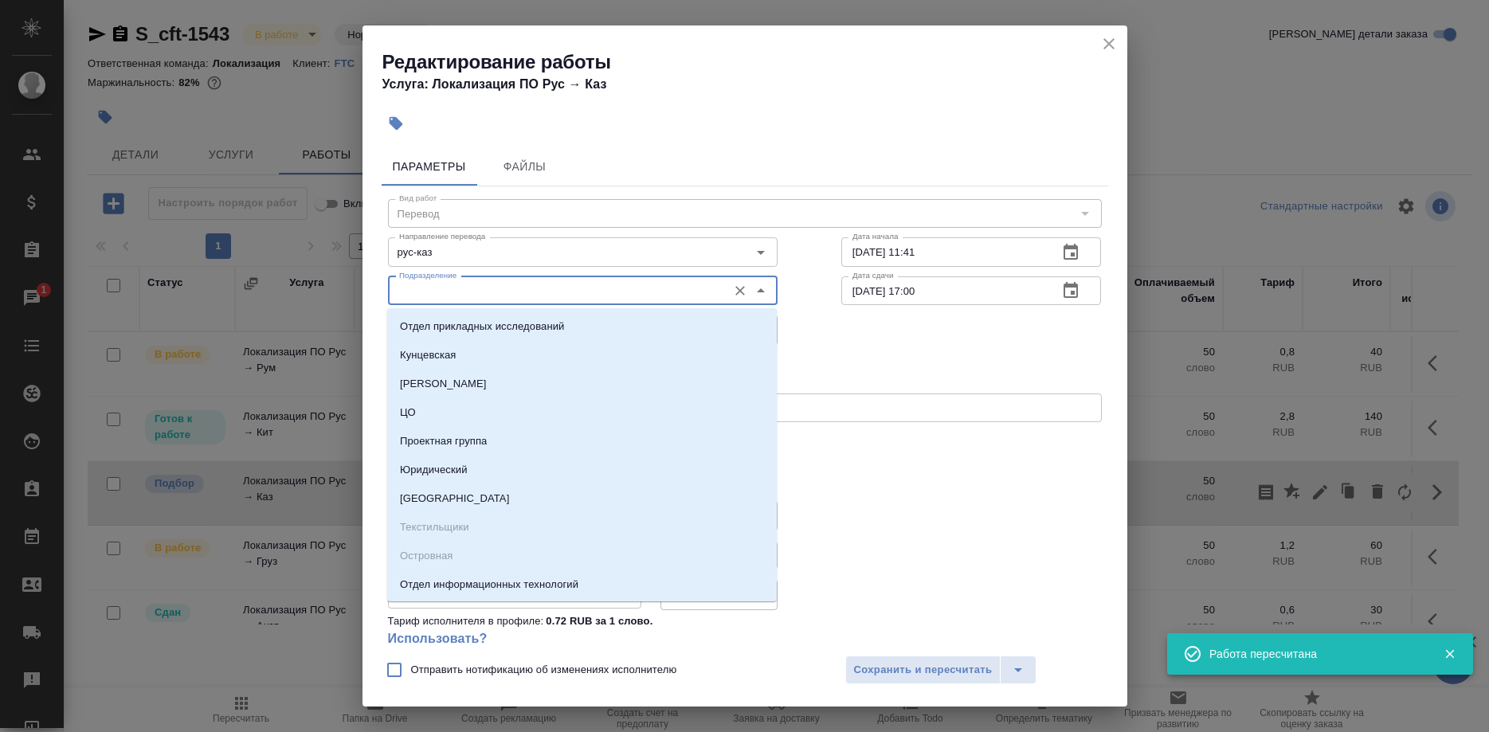
click at [549, 288] on input "Подразделение" at bounding box center [556, 290] width 327 height 19
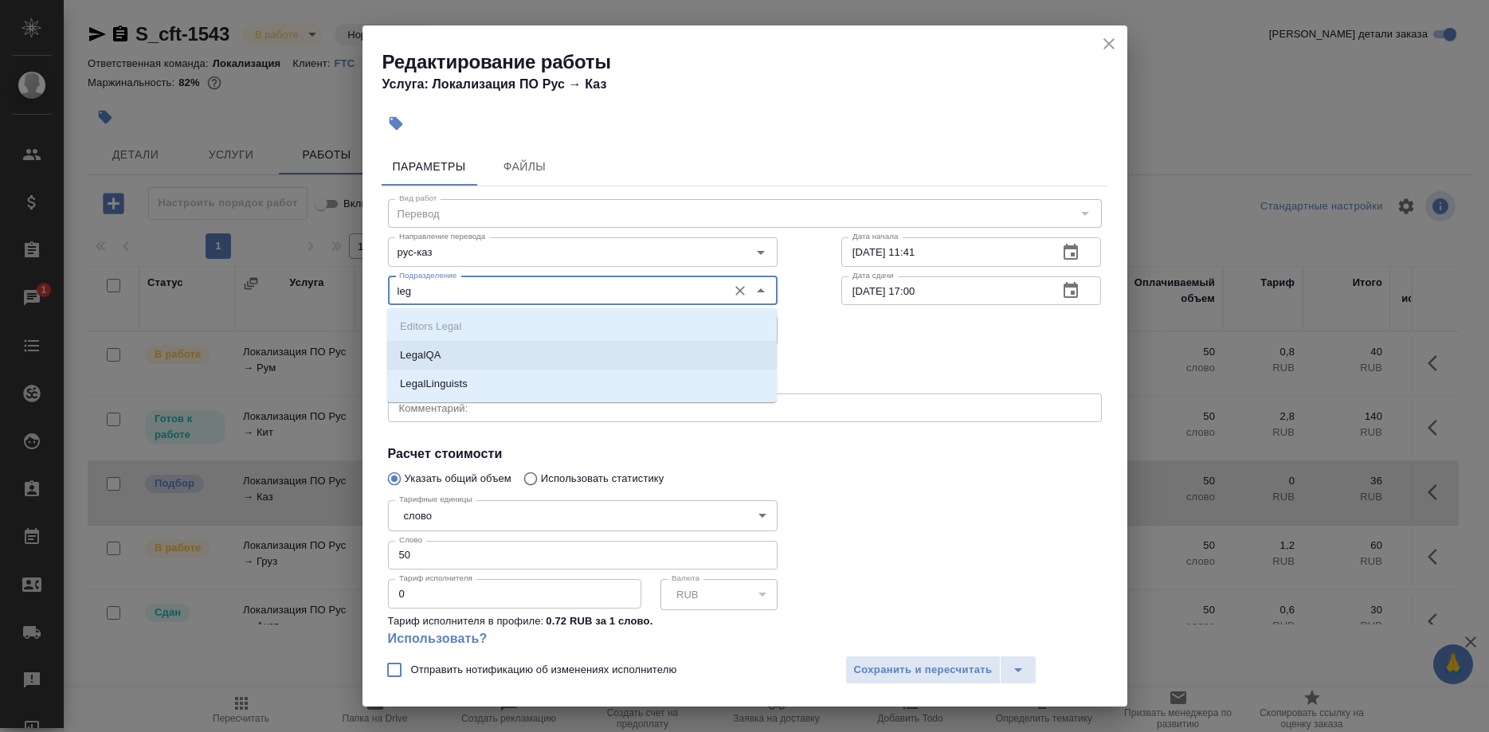
click at [439, 350] on p "LegalQA" at bounding box center [420, 355] width 41 height 16
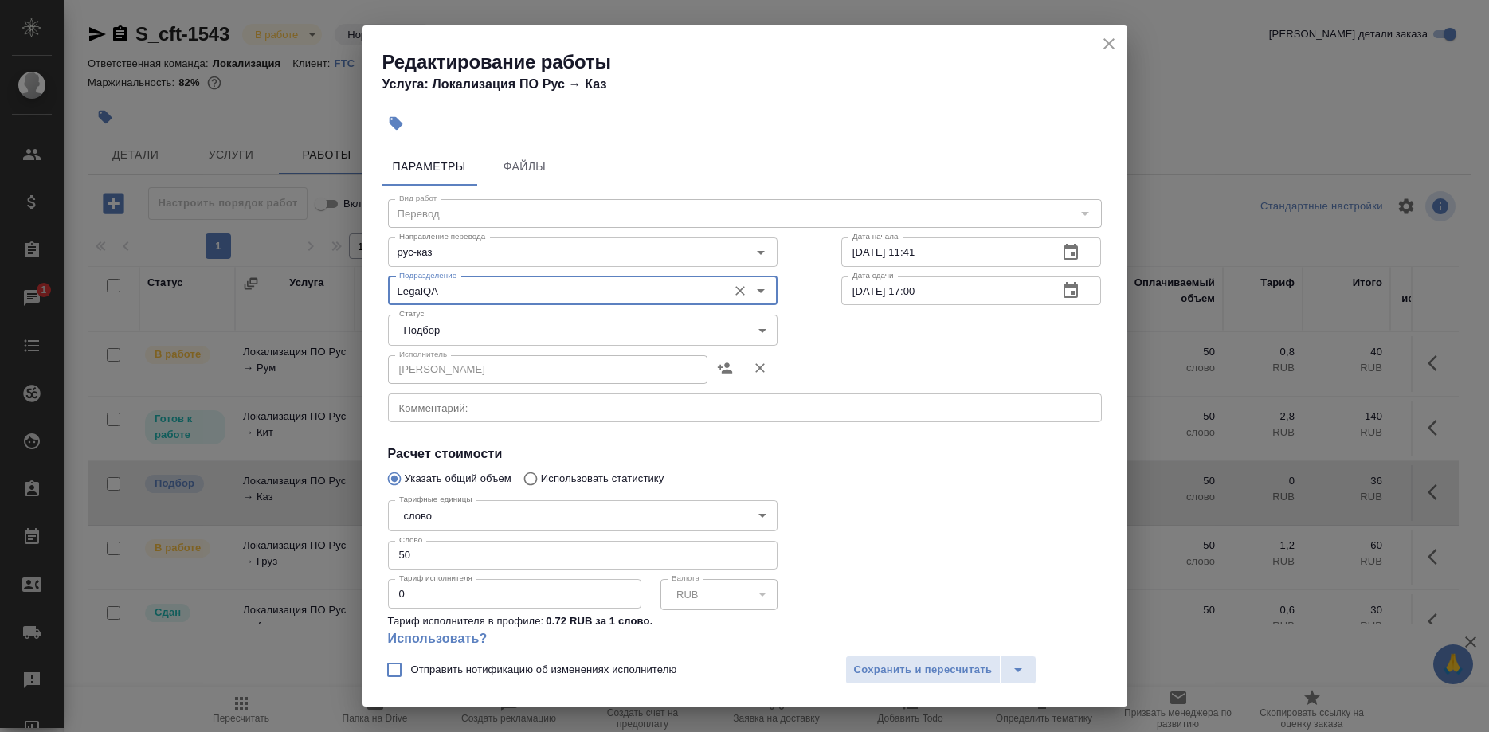
type input "LegalQA"
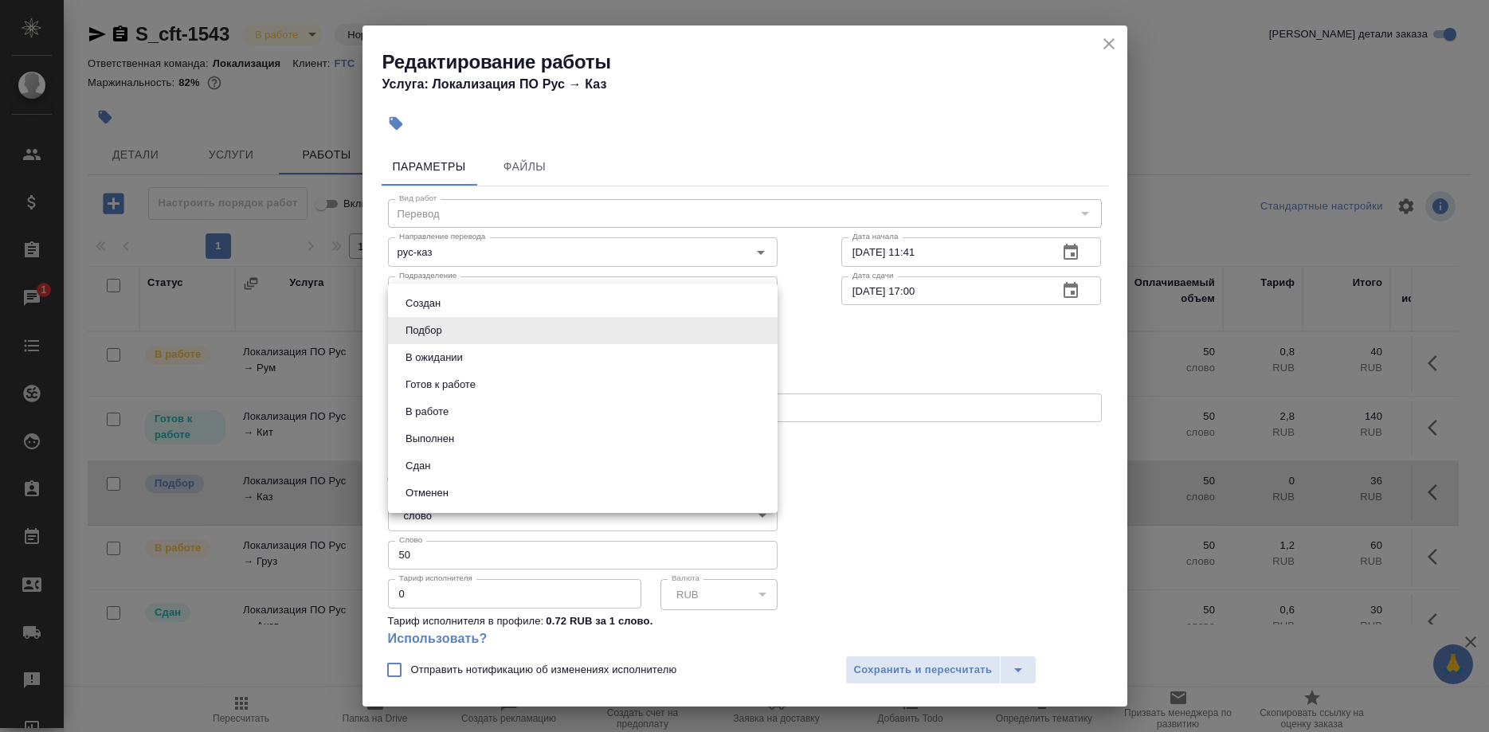
click at [567, 327] on body "🙏 .cls-1 fill:#fff; AWATERA Shirina Sabina Клиенты Спецификации Заказы 1 Чаты T…" at bounding box center [744, 366] width 1489 height 732
click at [413, 462] on button "Сдан" at bounding box center [418, 466] width 34 height 18
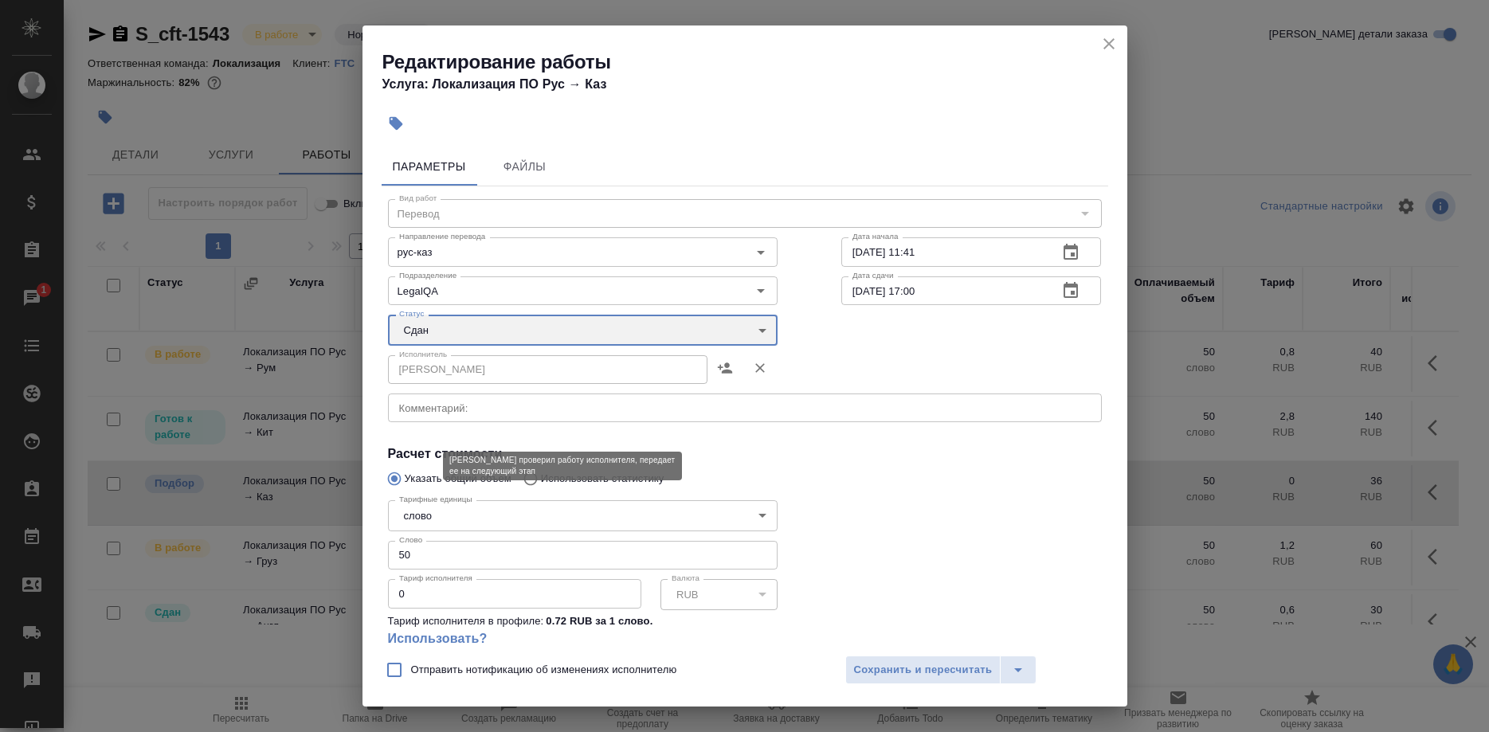
type input "closed"
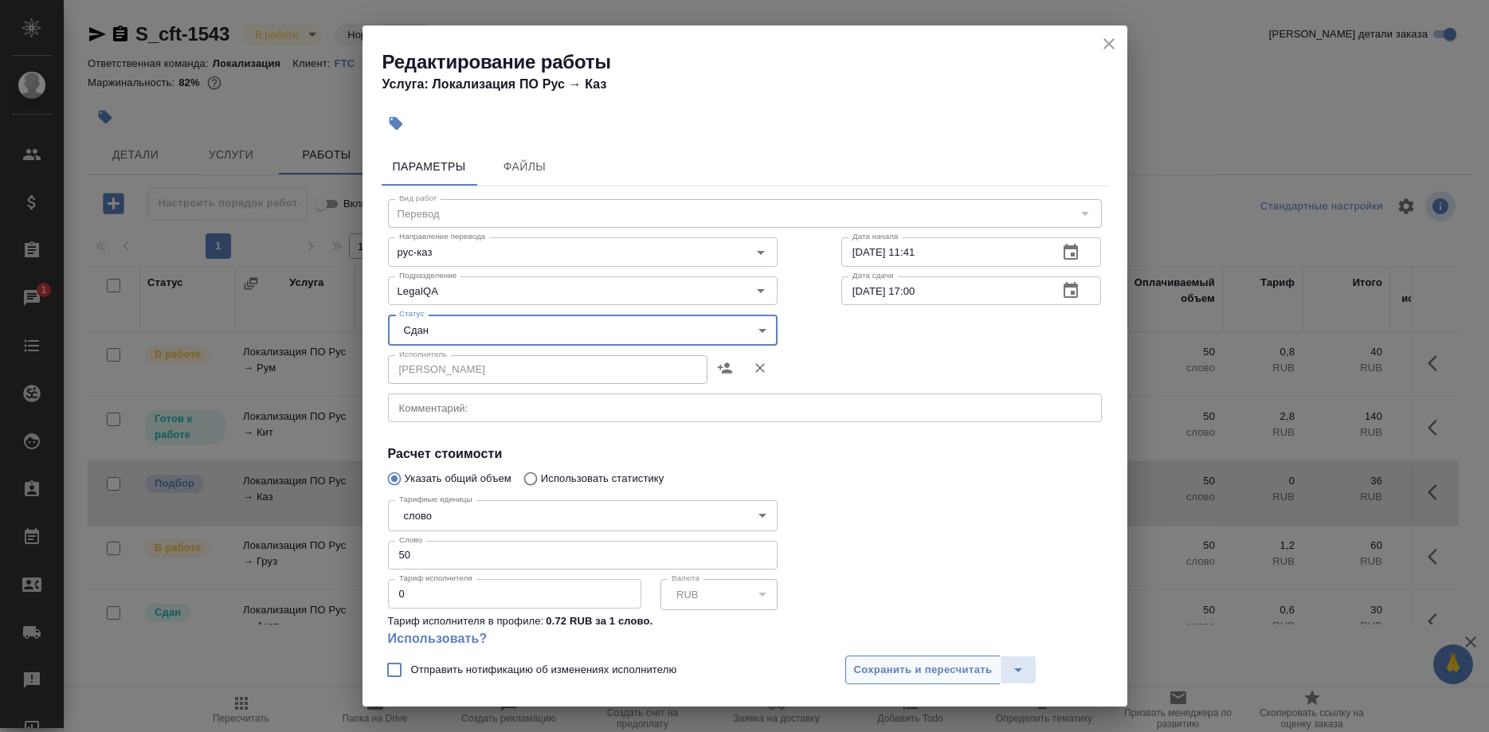
click at [879, 673] on span "Сохранить и пересчитать" at bounding box center [923, 670] width 139 height 18
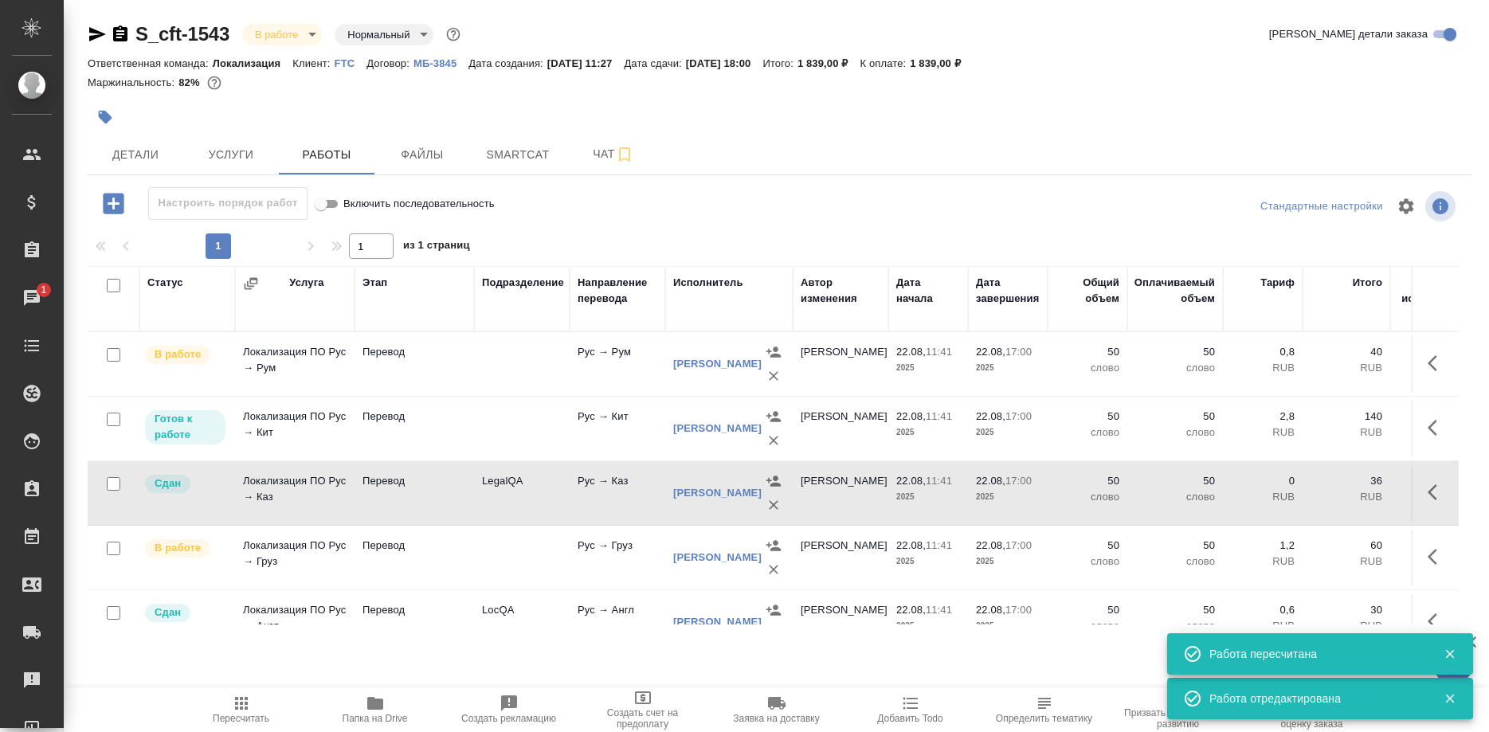
click at [225, 699] on span "Пересчитать" at bounding box center [241, 709] width 115 height 30
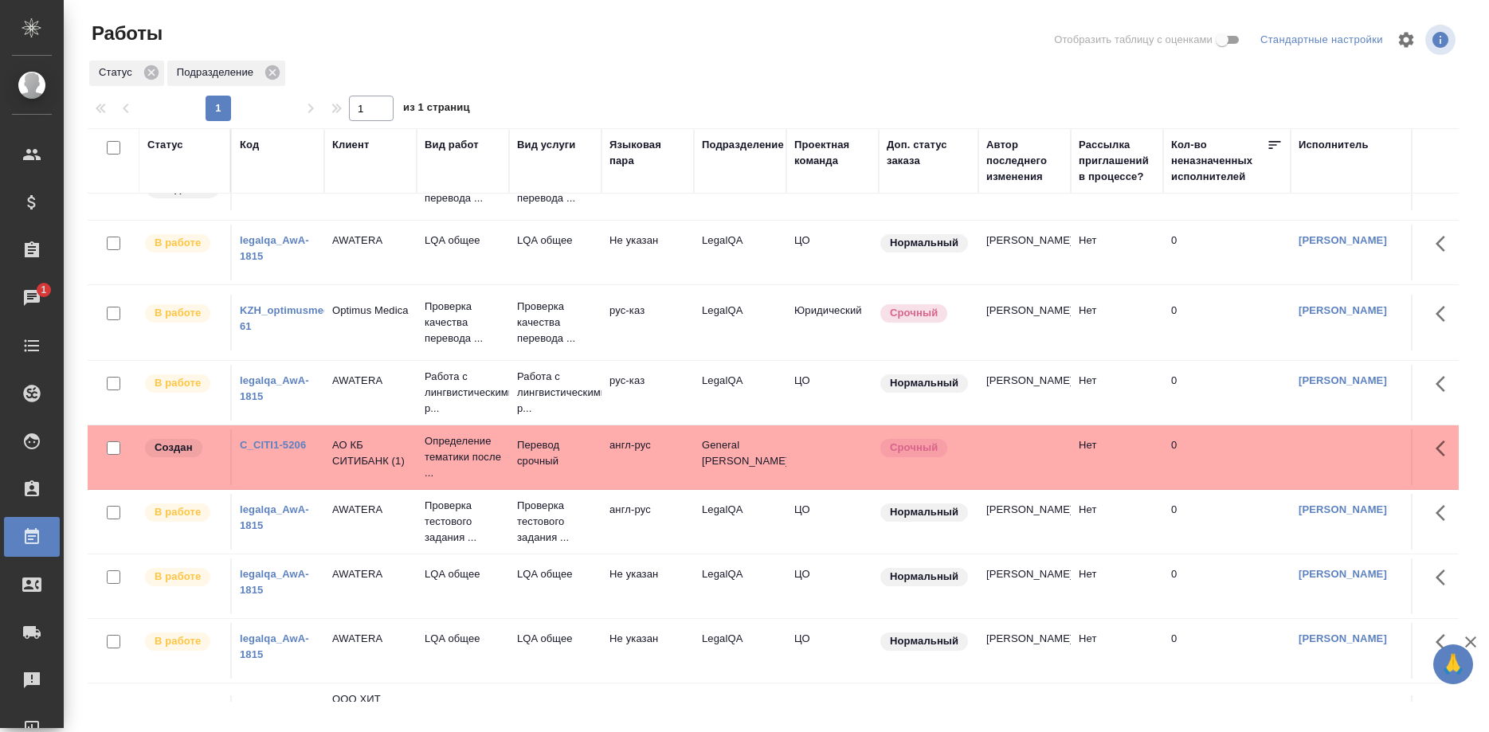
scroll to position [111, 0]
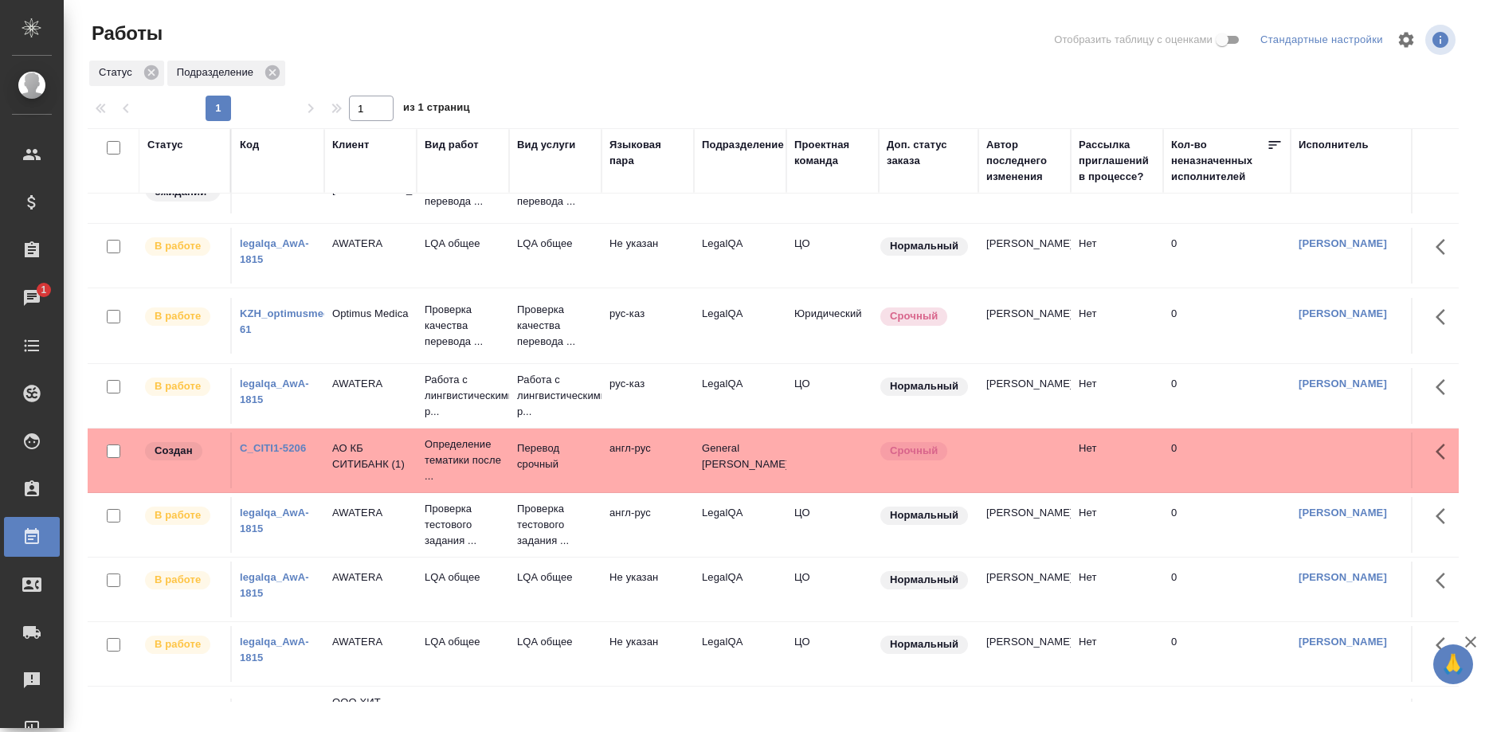
click at [284, 327] on link "KZH_optimusmedica-61" at bounding box center [294, 321] width 108 height 28
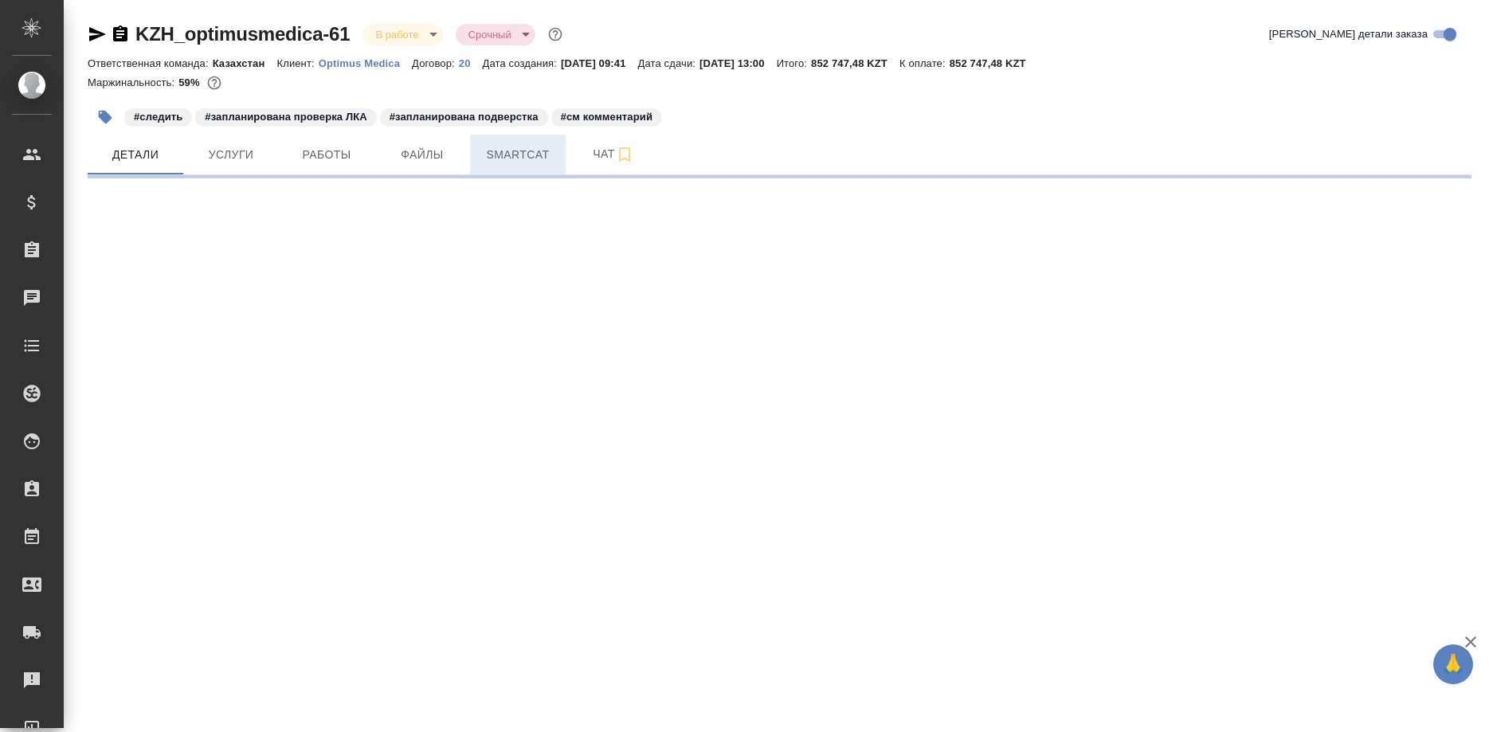
select select "RU"
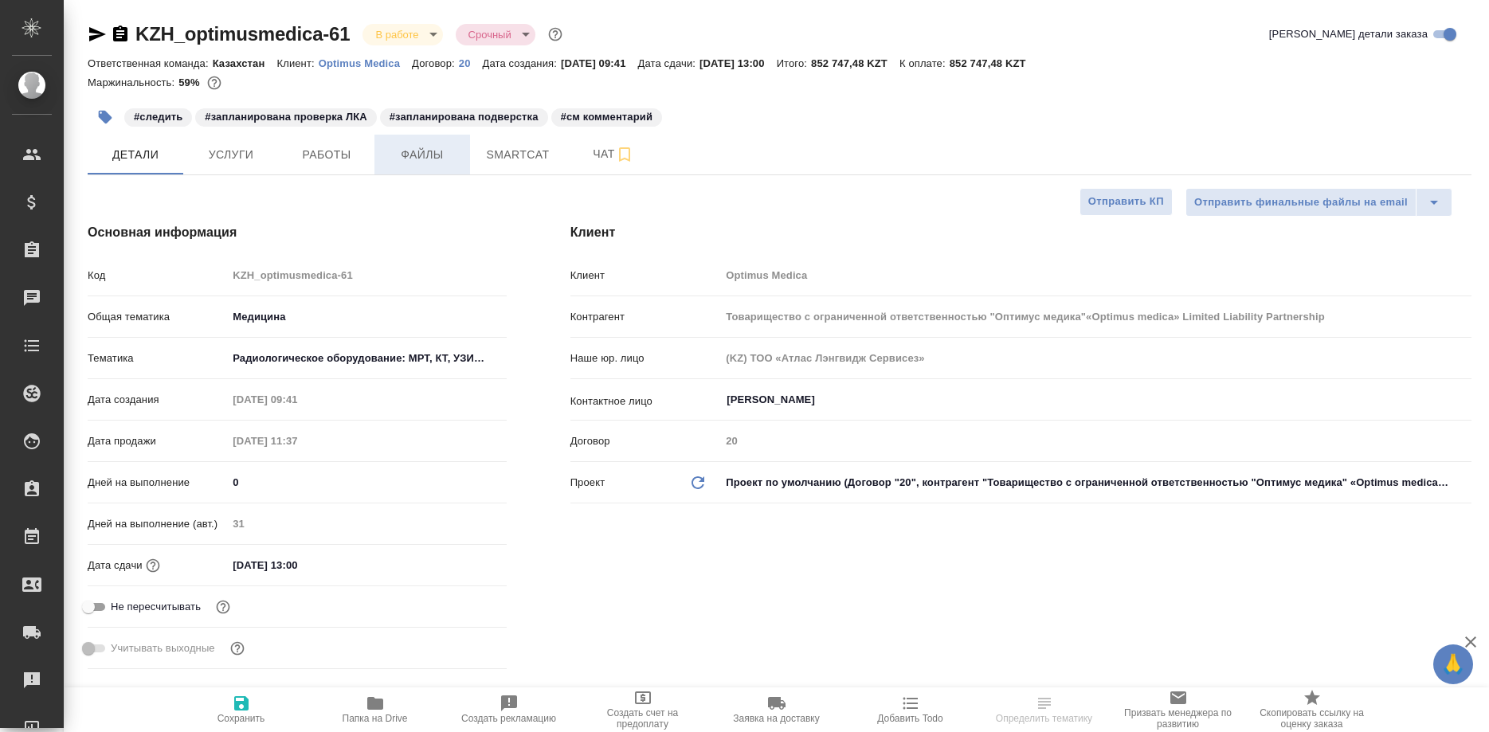
type textarea "x"
click at [306, 163] on span "Работы" at bounding box center [326, 155] width 76 height 20
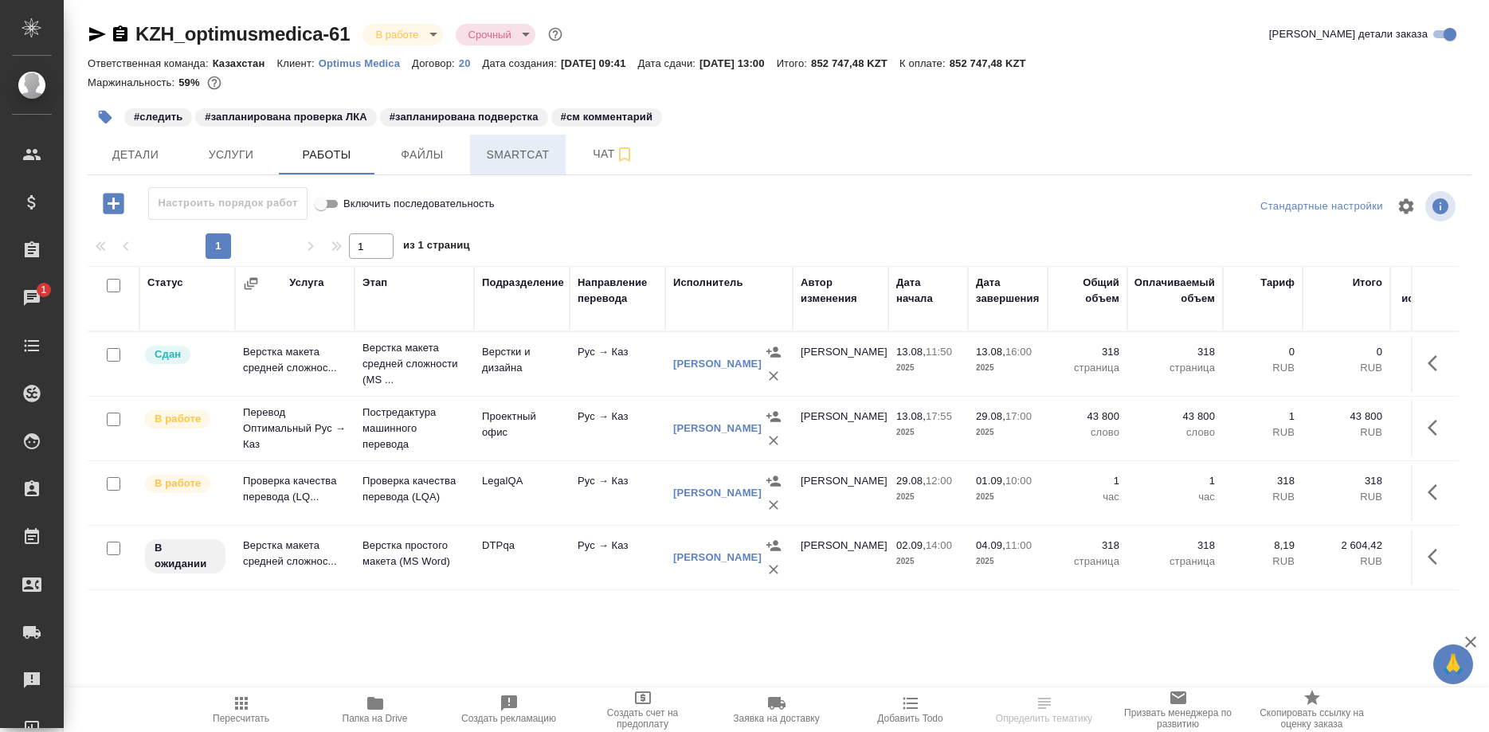
click at [501, 148] on span "Smartcat" at bounding box center [517, 155] width 76 height 20
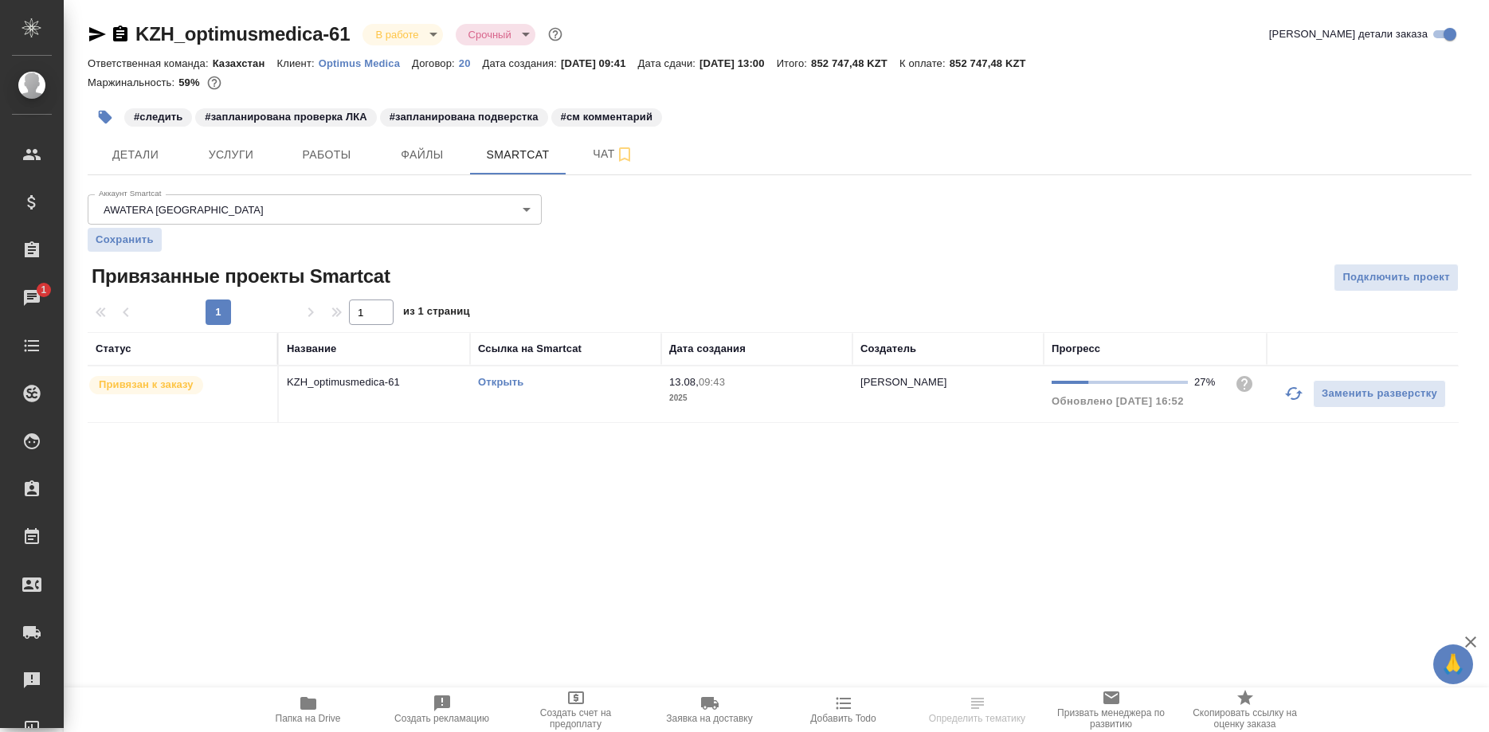
click at [503, 380] on link "Открыть" at bounding box center [500, 382] width 45 height 12
click at [1285, 393] on icon "button" at bounding box center [1293, 393] width 19 height 19
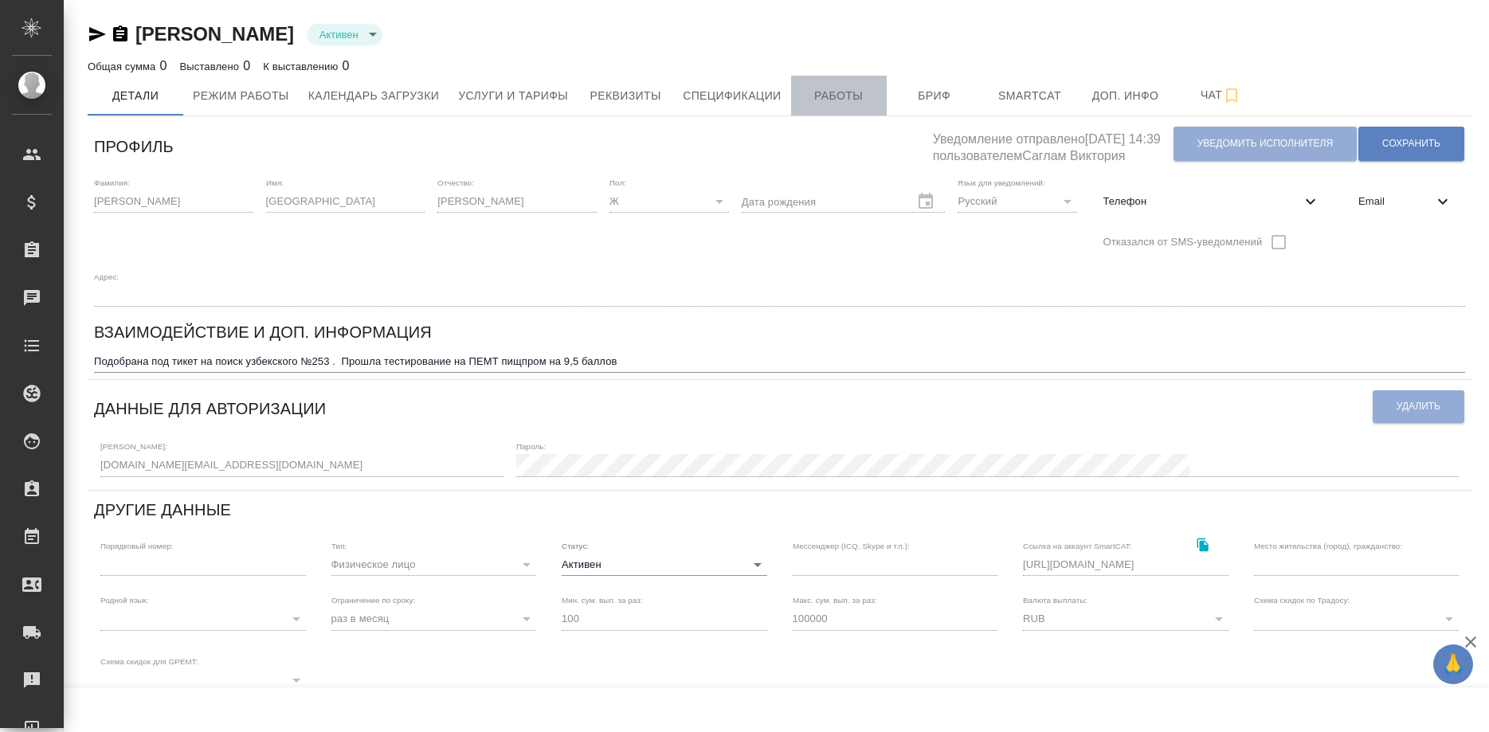
click at [800, 100] on button "Работы" at bounding box center [839, 96] width 96 height 40
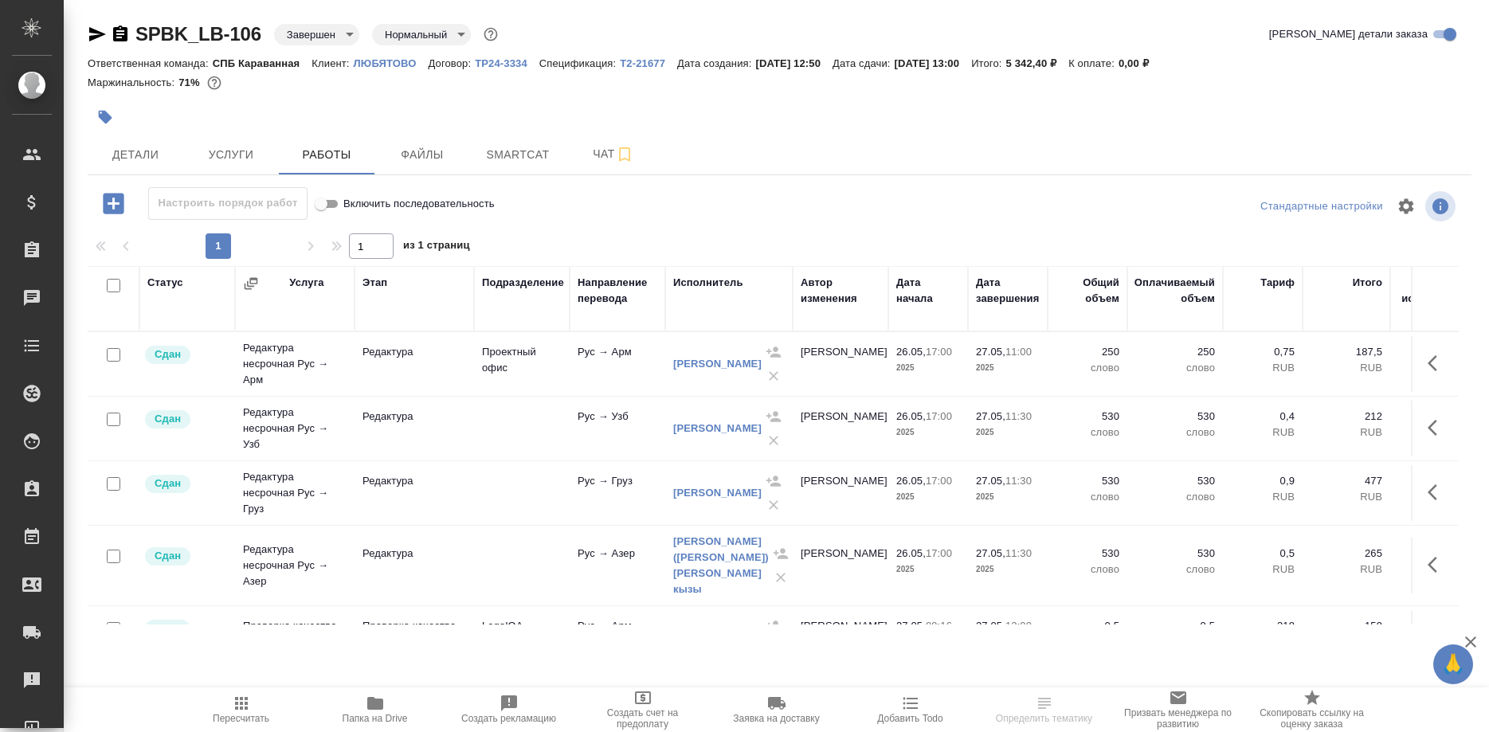
click at [396, 64] on p "ЛЮБЯТОВО" at bounding box center [391, 63] width 75 height 12
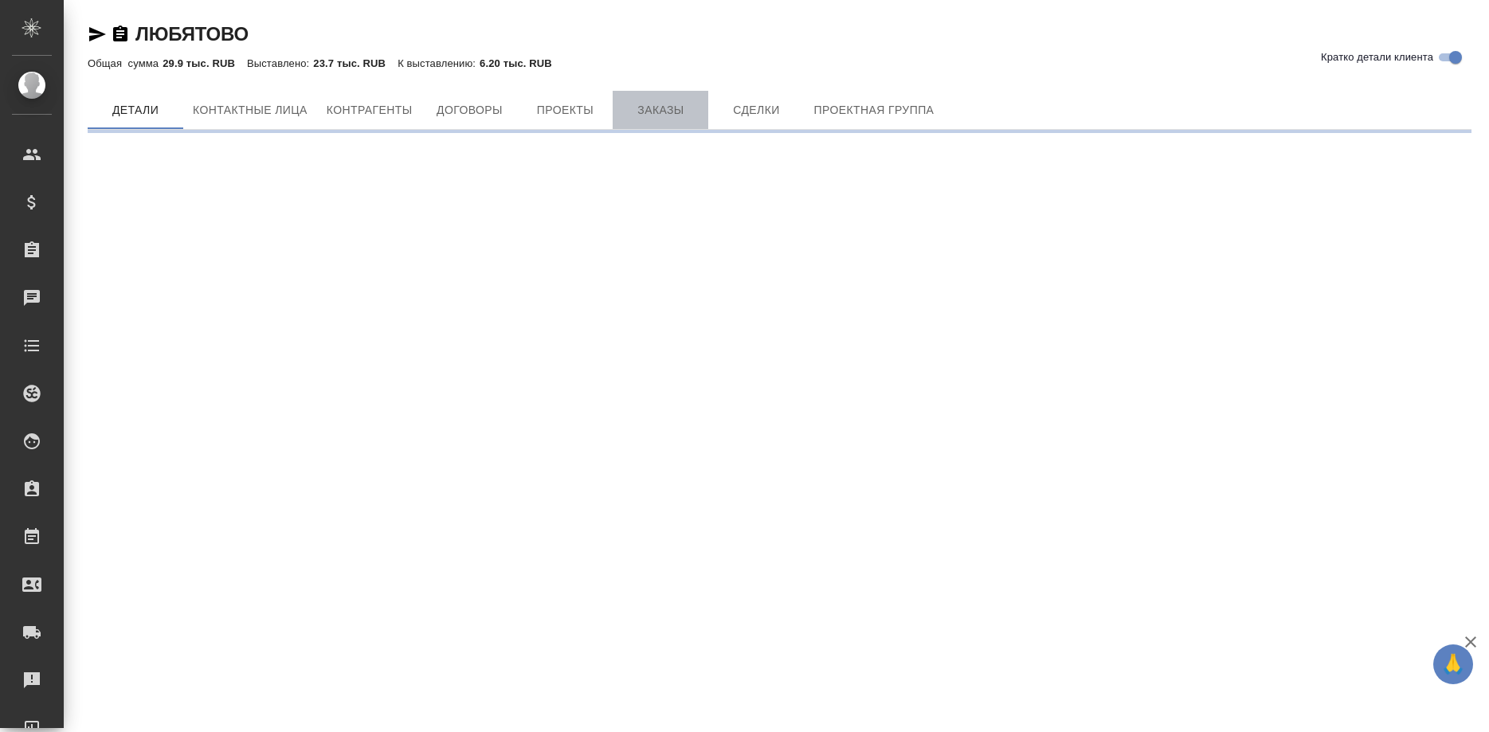
click at [668, 119] on span "Заказы" at bounding box center [660, 110] width 76 height 20
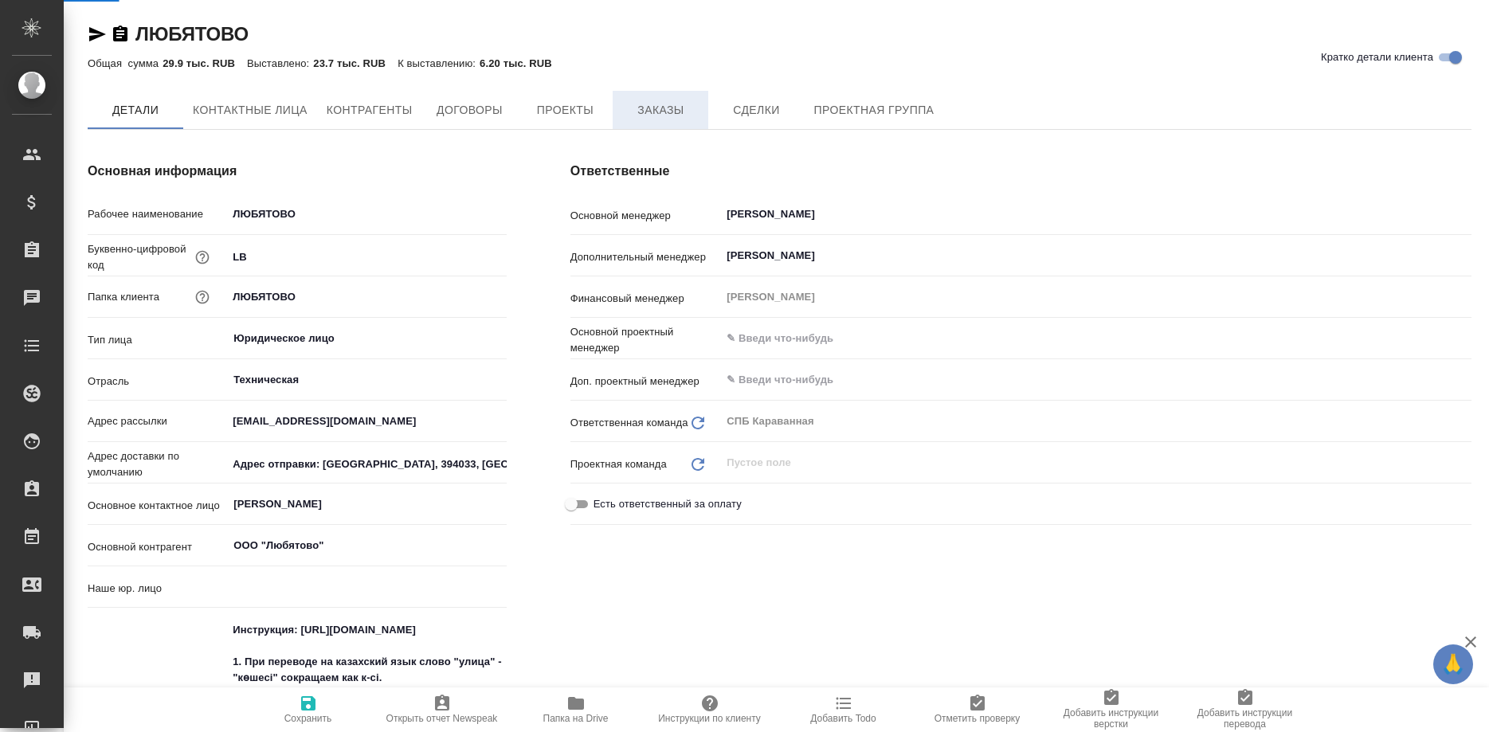
type textarea "x"
type input "(T24) Общество с ограниченной ответственностью «Трактат24»"
type textarea "x"
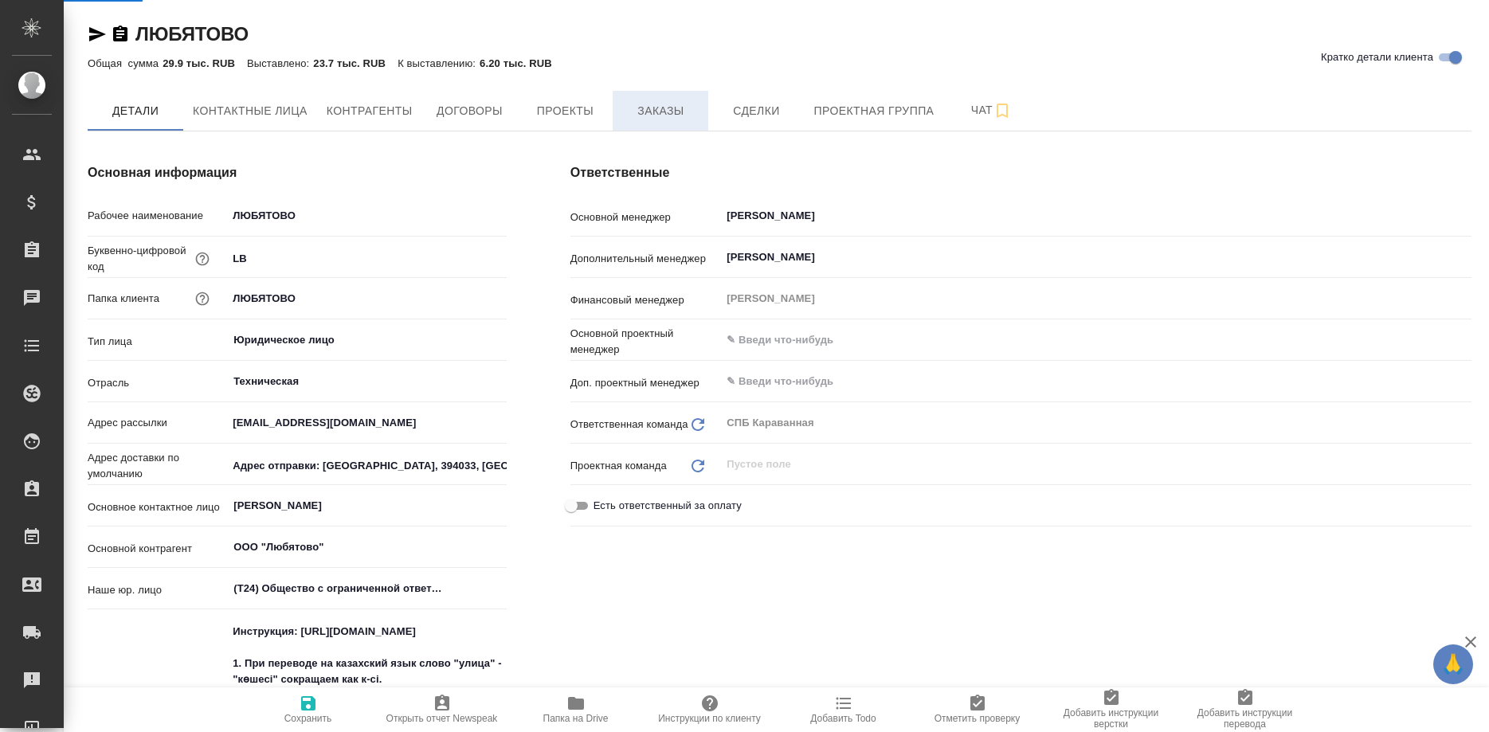
type textarea "x"
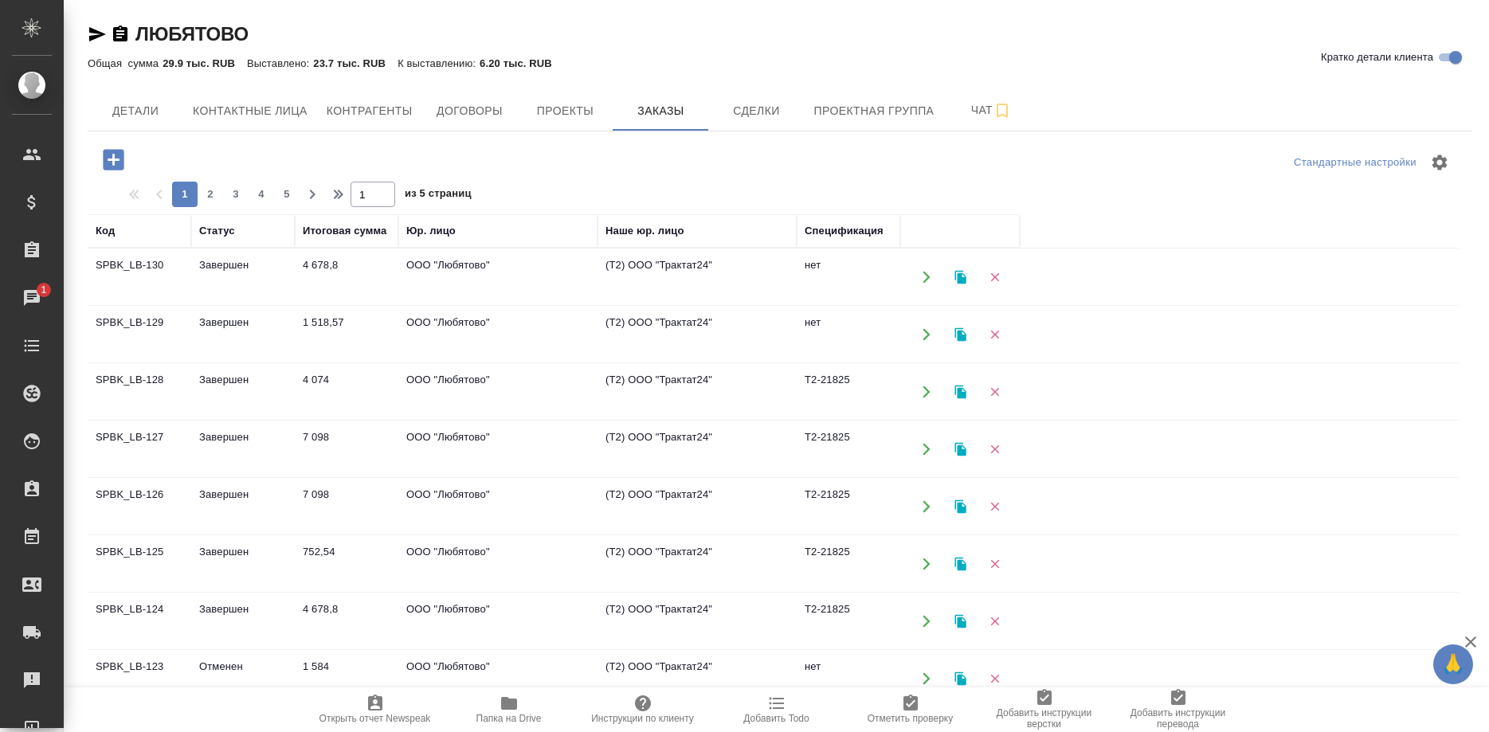
click at [141, 264] on td "SPBK_LB-130" at bounding box center [140, 277] width 104 height 56
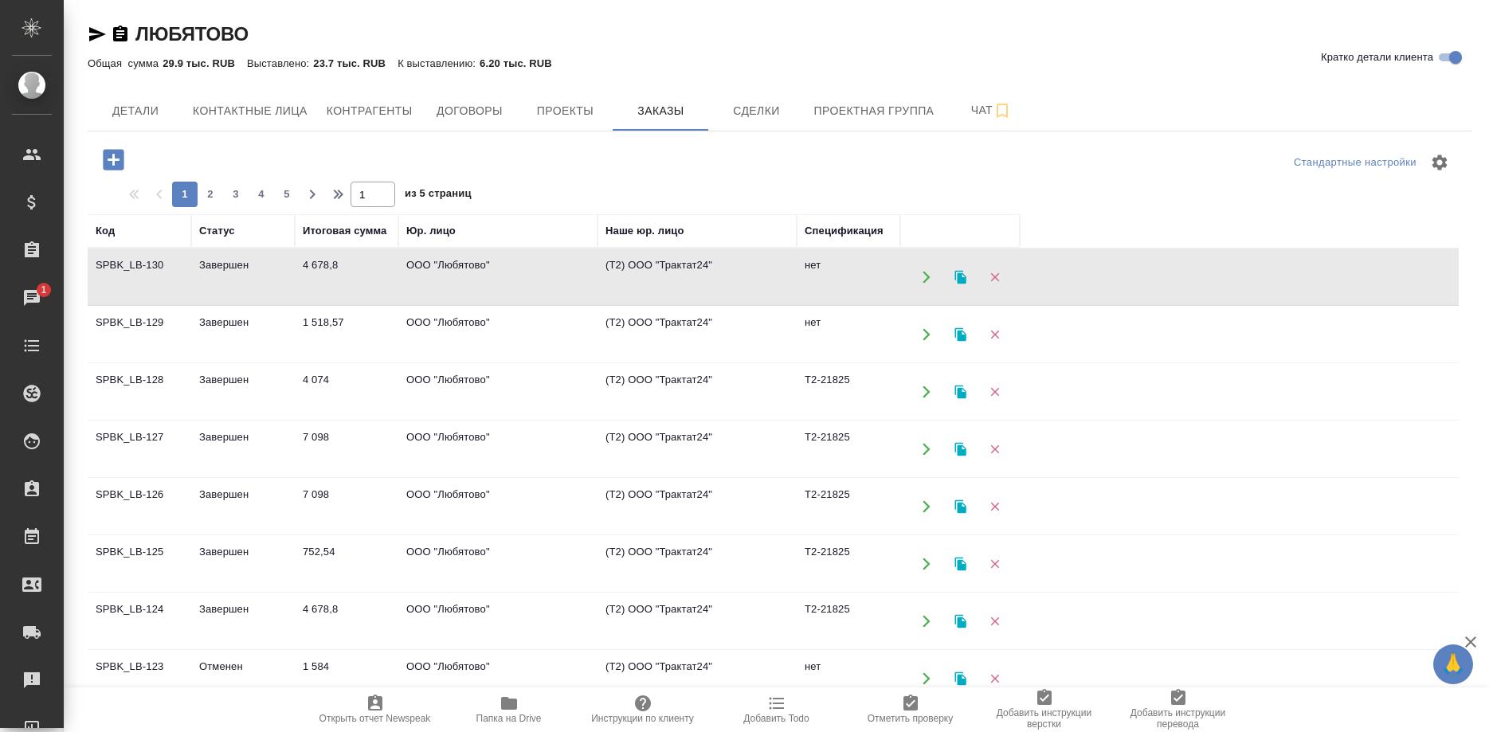
click at [141, 264] on td "SPBK_LB-130" at bounding box center [140, 277] width 104 height 56
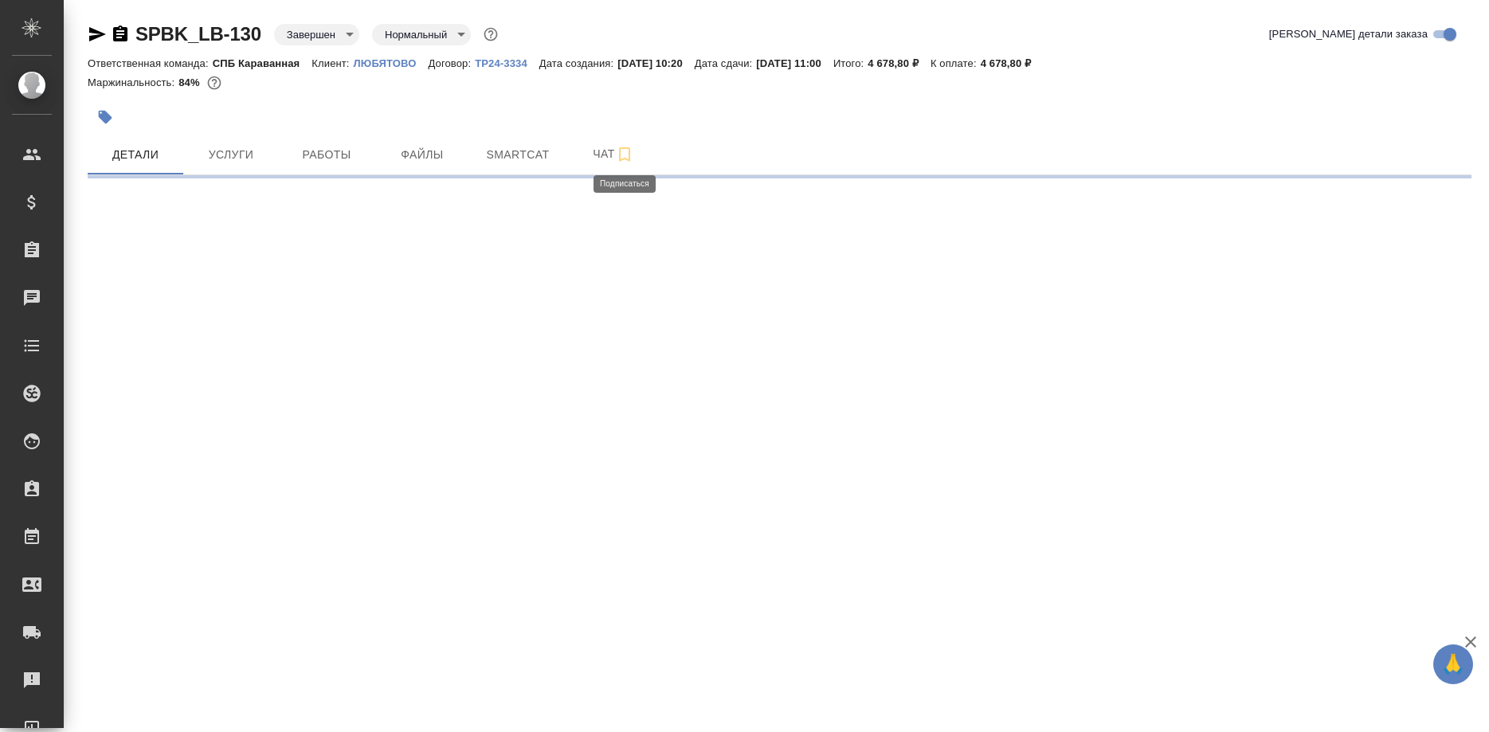
select select "RU"
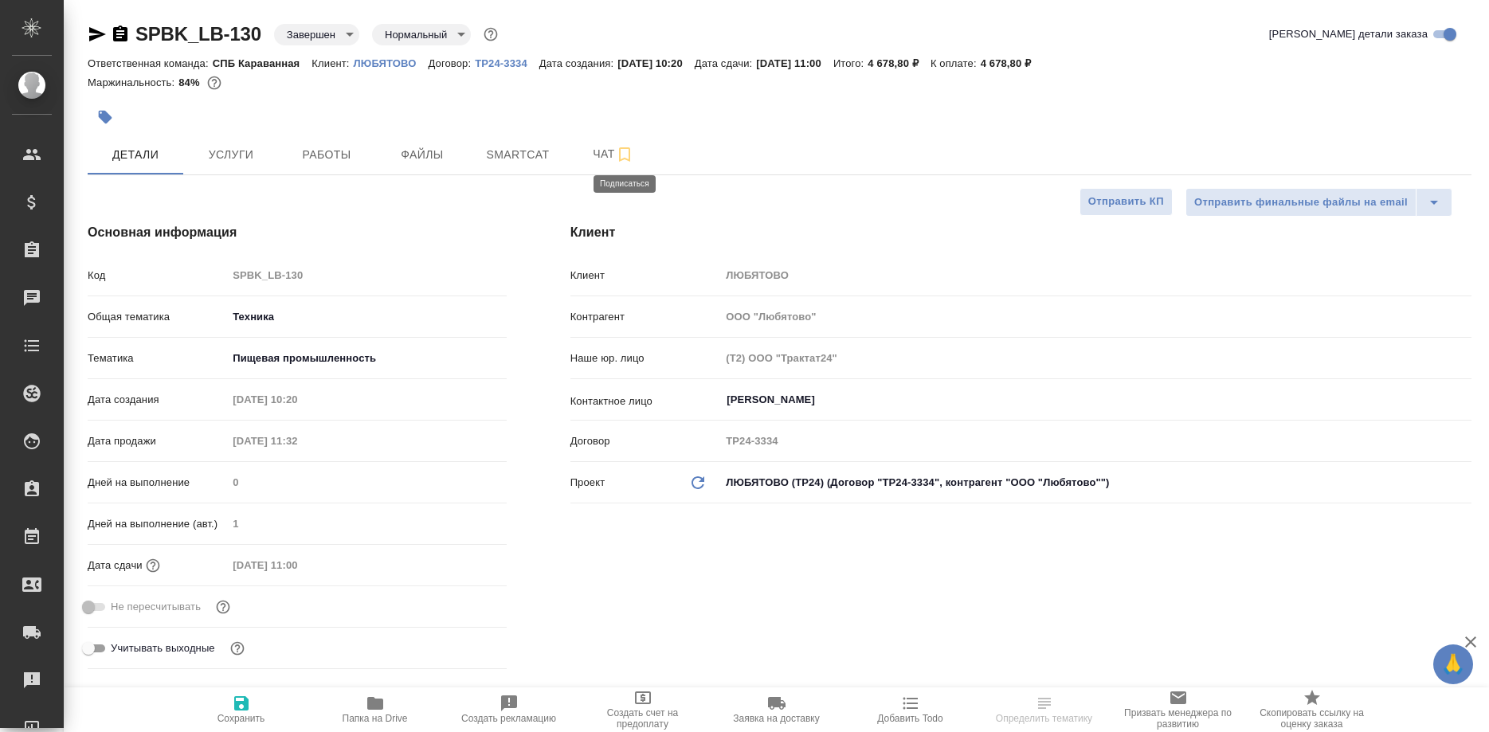
type textarea "x"
click at [323, 142] on button "Работы" at bounding box center [327, 155] width 96 height 40
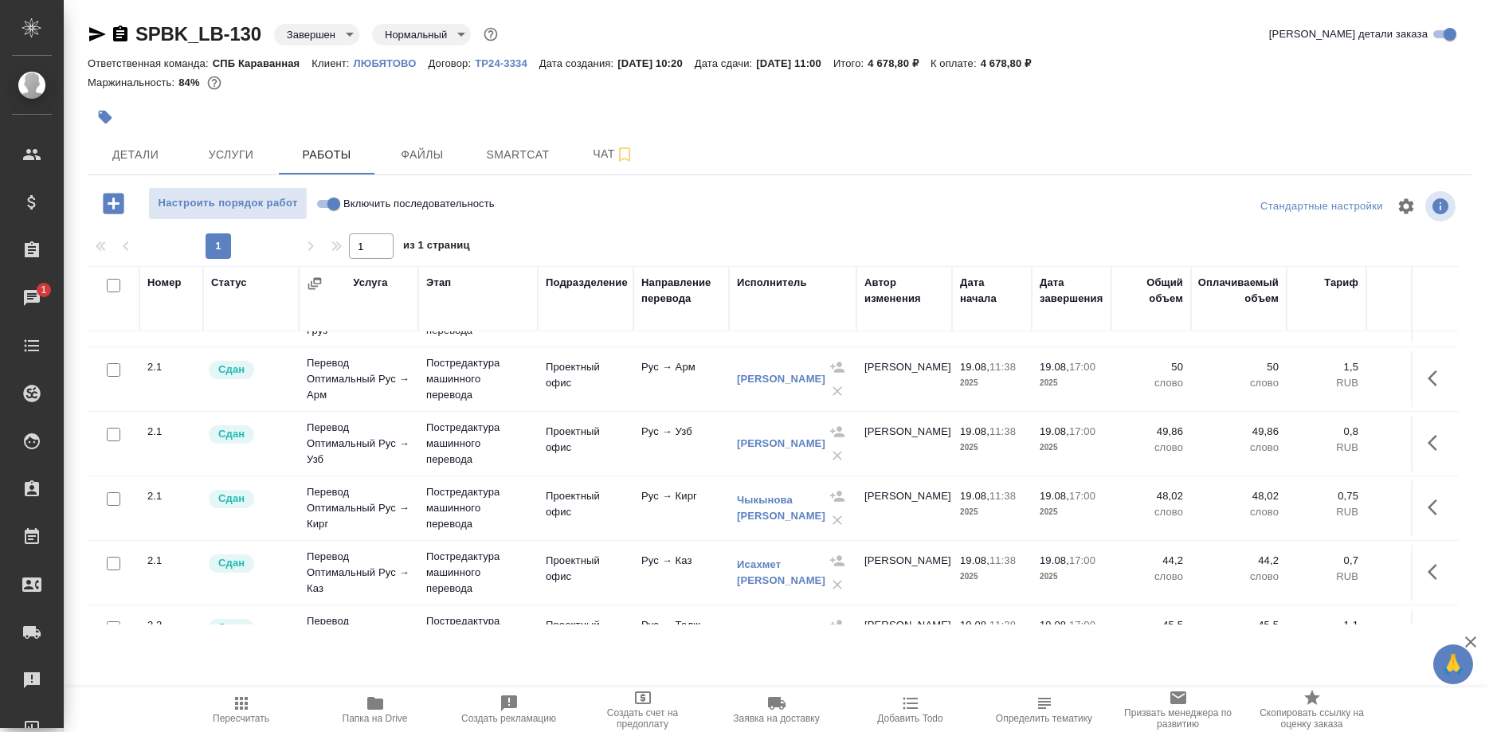
scroll to position [244, 0]
